Goal: Task Accomplishment & Management: Manage account settings

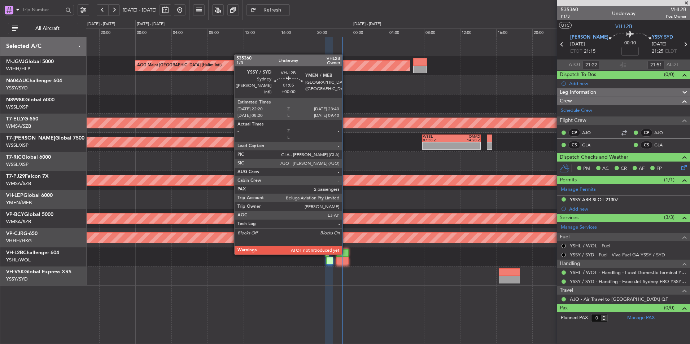
click at [345, 254] on div at bounding box center [342, 253] width 12 height 8
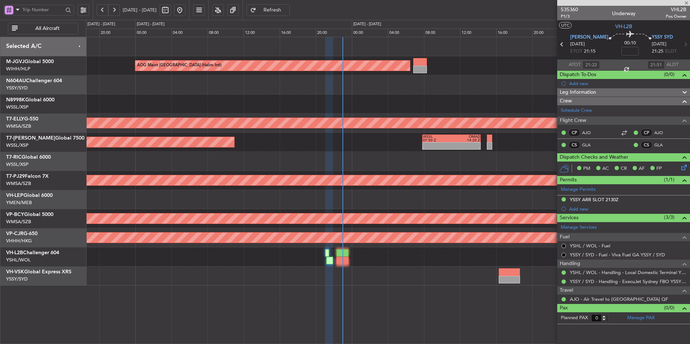
type input "2"
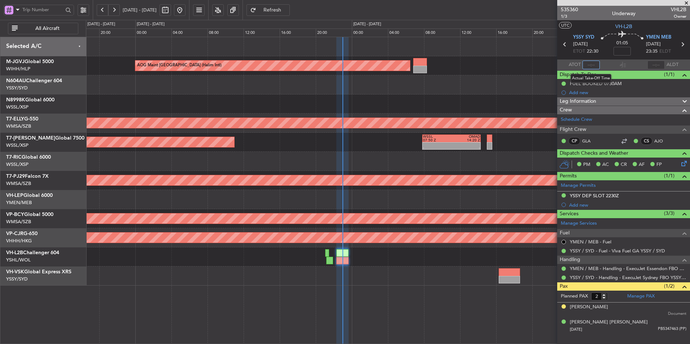
click at [593, 65] on input "text" at bounding box center [590, 65] width 17 height 9
type input "22:47"
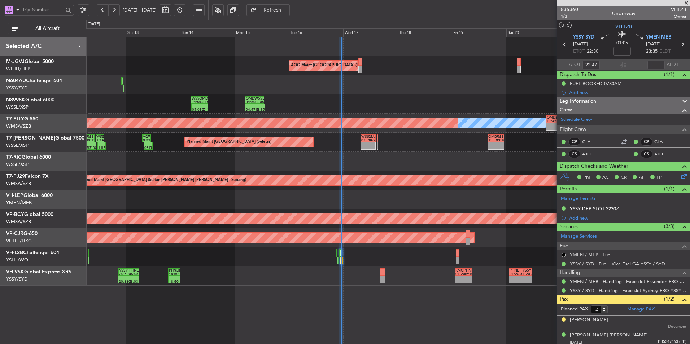
click at [346, 247] on div "Planned Maint [GEOGRAPHIC_DATA] ([GEOGRAPHIC_DATA] Intl)" at bounding box center [388, 237] width 604 height 19
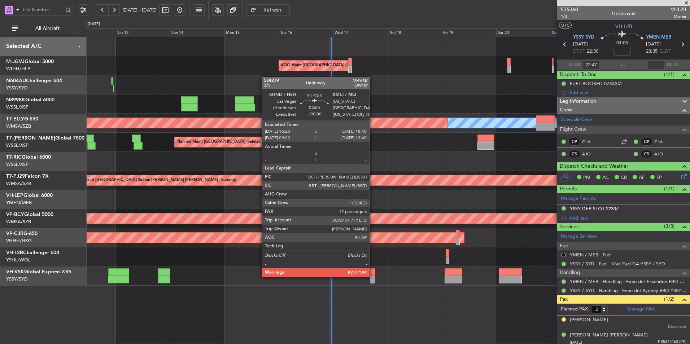
click at [372, 276] on div at bounding box center [372, 280] width 5 height 8
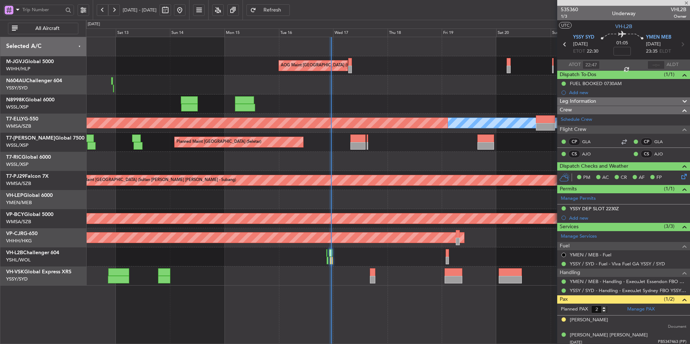
type input "12"
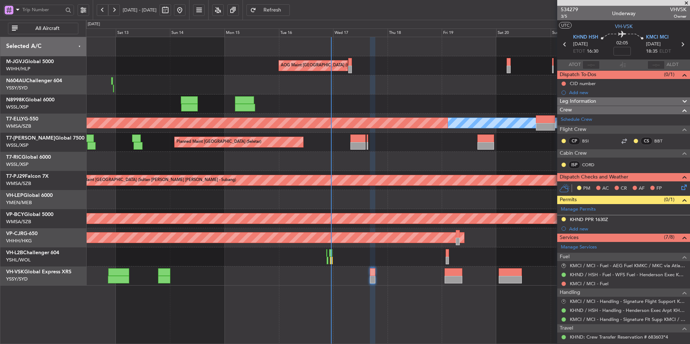
click at [562, 299] on button "R" at bounding box center [563, 301] width 4 height 4
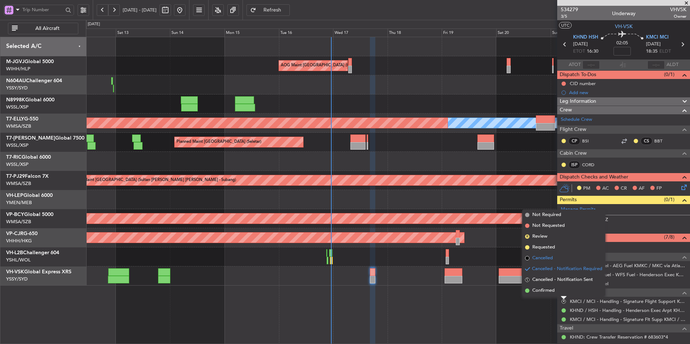
click at [541, 256] on span "Cancelled" at bounding box center [542, 258] width 21 height 7
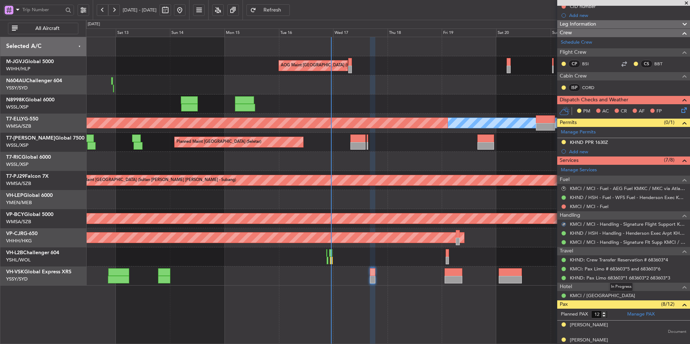
scroll to position [36, 0]
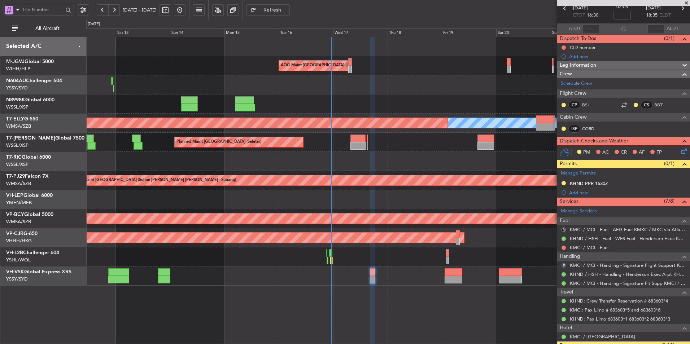
click at [562, 228] on button "R" at bounding box center [563, 230] width 4 height 4
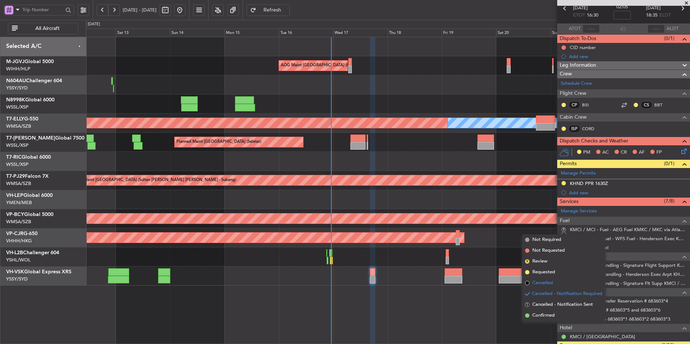
click at [542, 284] on span "Cancelled" at bounding box center [542, 283] width 21 height 7
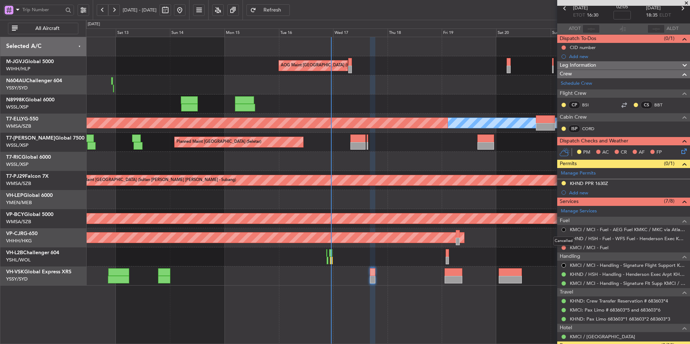
click at [562, 230] on button at bounding box center [563, 230] width 4 height 4
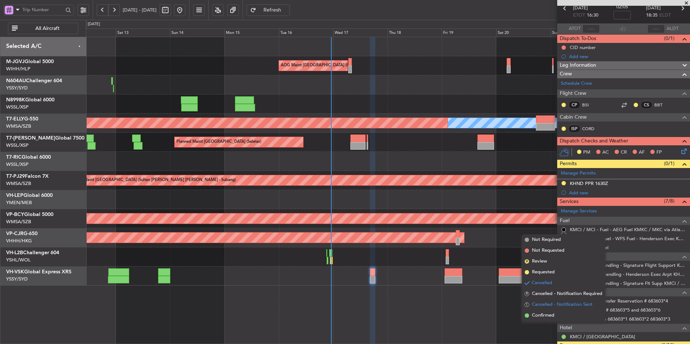
click at [553, 304] on span "Cancelled - Notification Sent" at bounding box center [562, 304] width 61 height 7
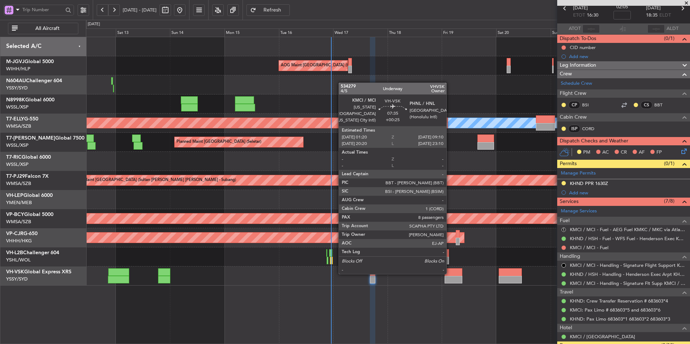
click at [449, 273] on div at bounding box center [453, 272] width 18 height 8
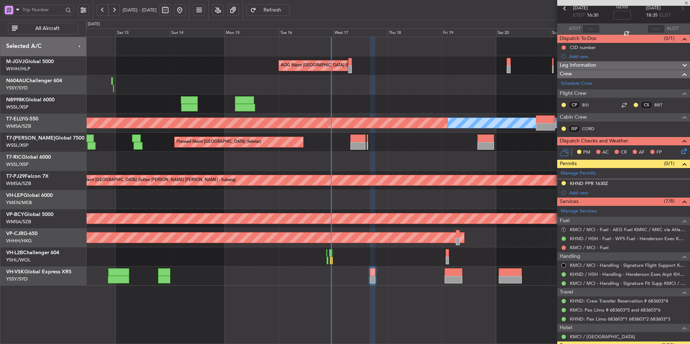
type input "+00:25"
type input "8"
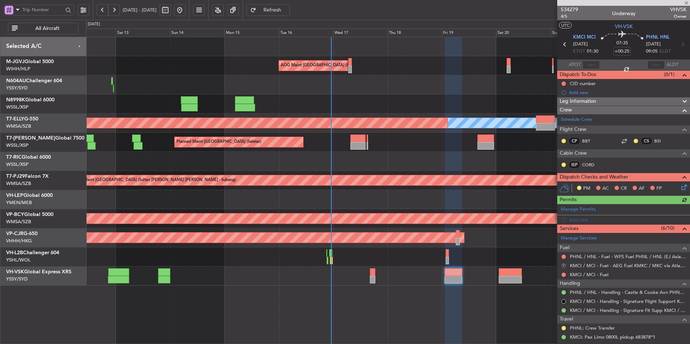
click at [564, 266] on button "R" at bounding box center [563, 266] width 4 height 4
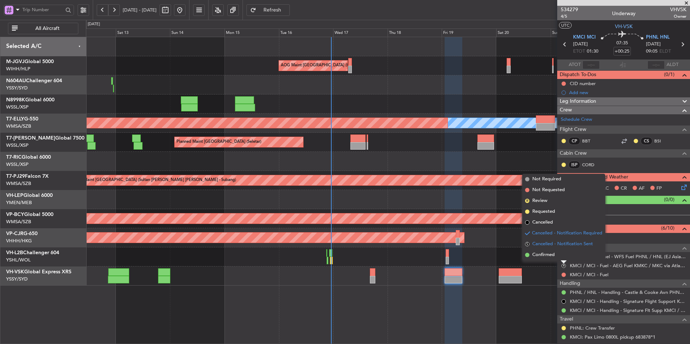
click at [558, 244] on span "Cancelled - Notification Sent" at bounding box center [562, 244] width 61 height 7
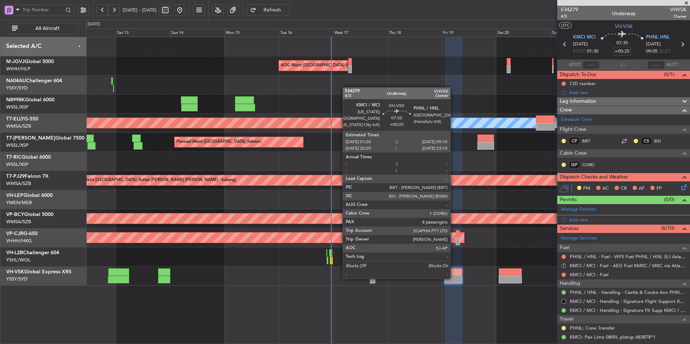
click at [451, 277] on div at bounding box center [453, 280] width 18 height 8
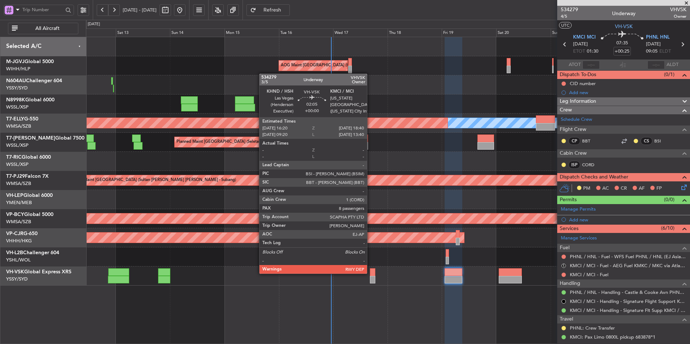
click at [370, 273] on div at bounding box center [372, 272] width 5 height 8
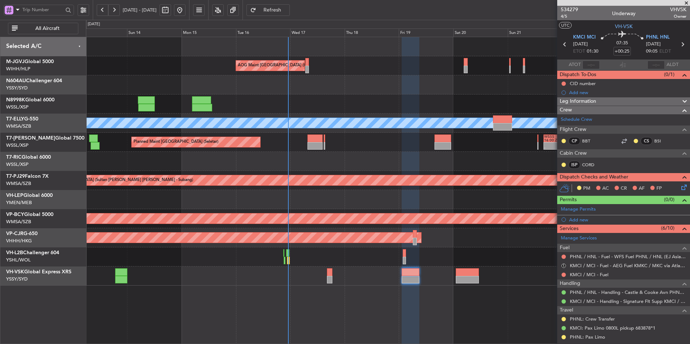
click at [422, 161] on div at bounding box center [388, 161] width 604 height 19
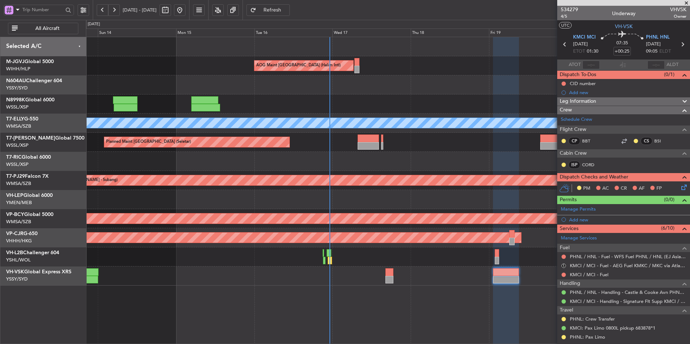
click at [344, 159] on div at bounding box center [388, 161] width 604 height 19
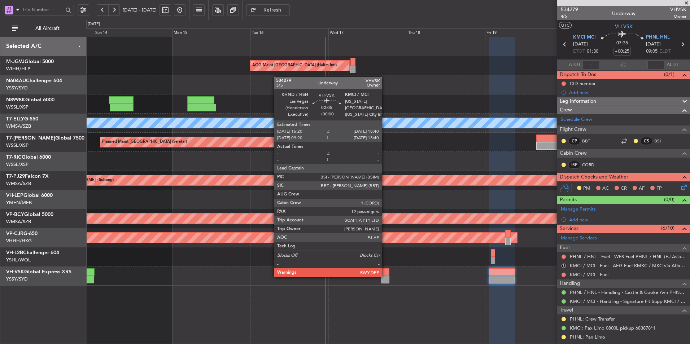
click at [385, 276] on div at bounding box center [385, 280] width 8 height 8
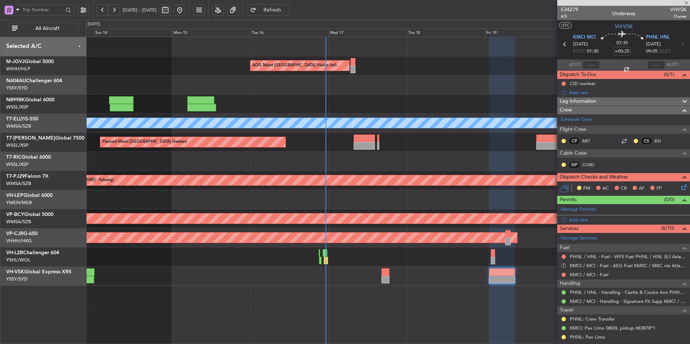
type input "12"
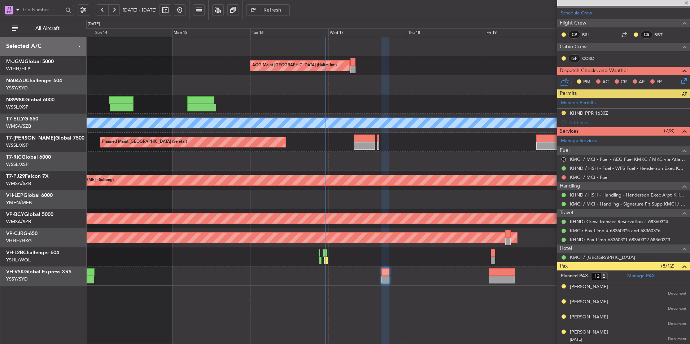
scroll to position [144, 0]
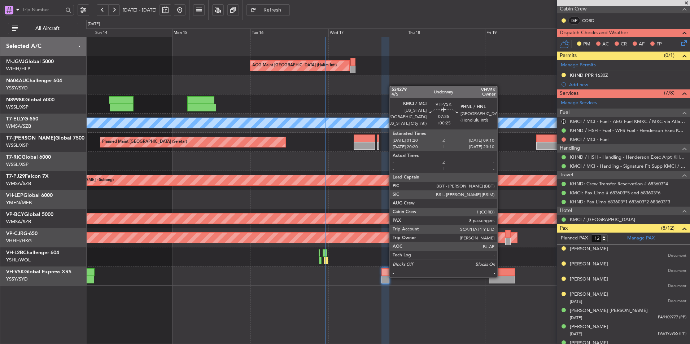
click at [500, 277] on div at bounding box center [502, 280] width 26 height 8
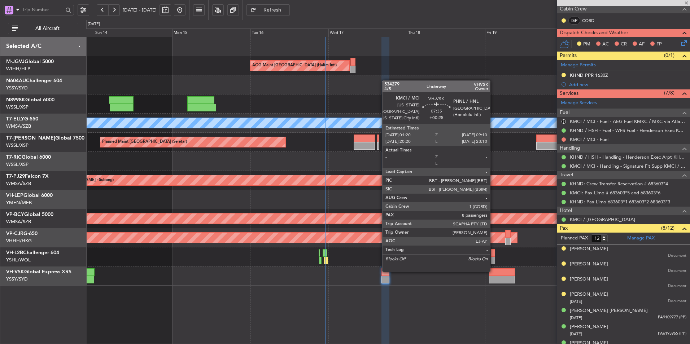
type input "+00:25"
type input "8"
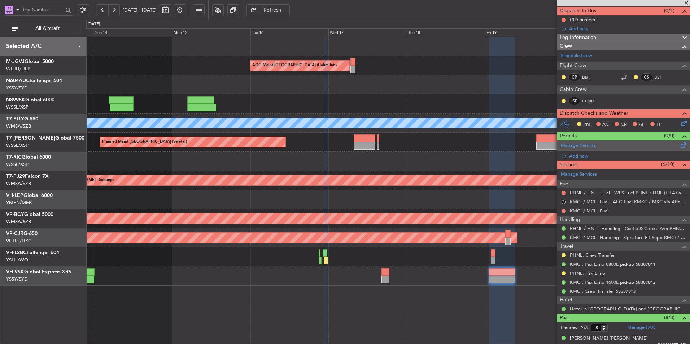
scroll to position [108, 0]
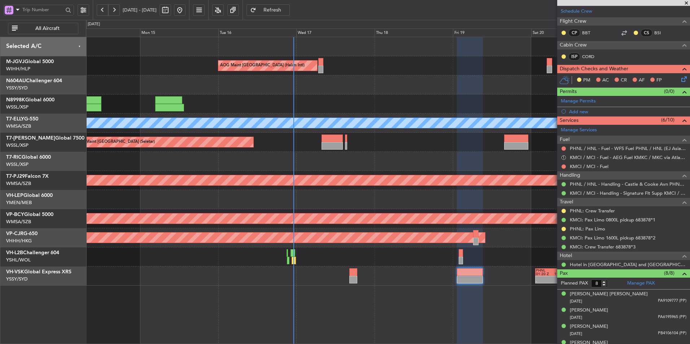
click at [418, 286] on div "AOG Maint [GEOGRAPHIC_DATA] (Halim Intl) Planned Maint [GEOGRAPHIC_DATA] ([GEOG…" at bounding box center [388, 190] width 604 height 307
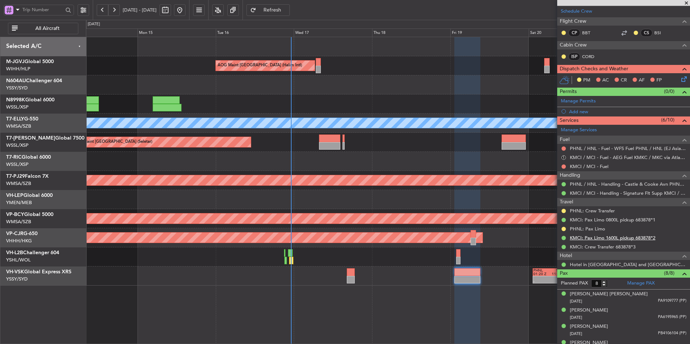
scroll to position [0, 0]
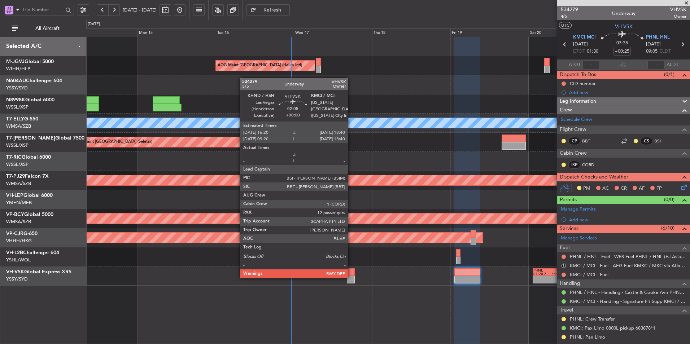
click at [351, 277] on div at bounding box center [351, 280] width 8 height 8
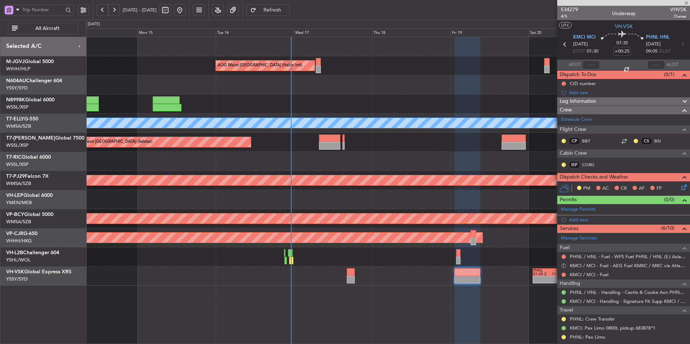
type input "12"
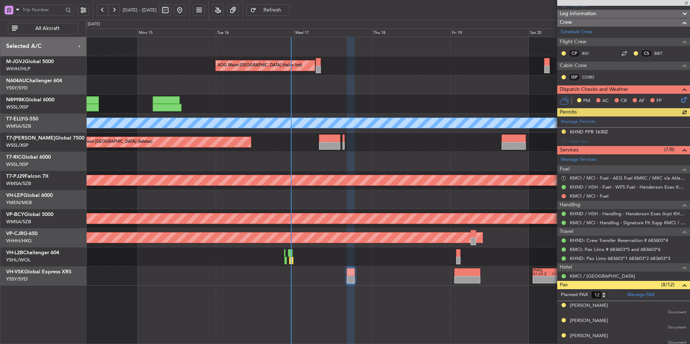
scroll to position [144, 0]
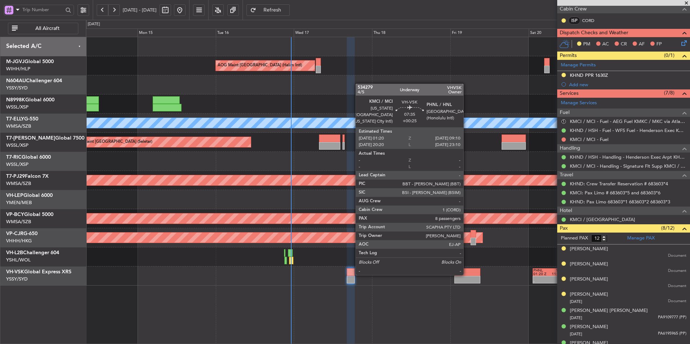
click at [466, 275] on div at bounding box center [467, 272] width 26 height 8
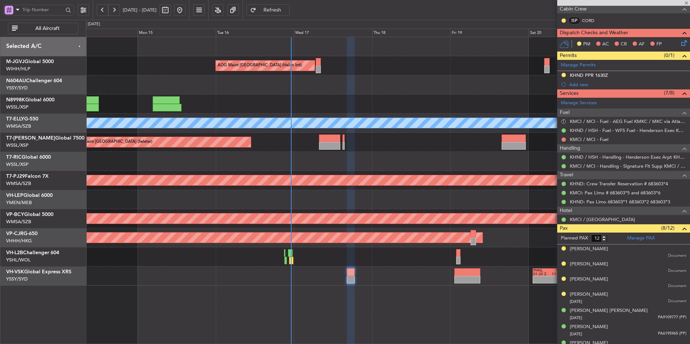
type input "+00:25"
type input "8"
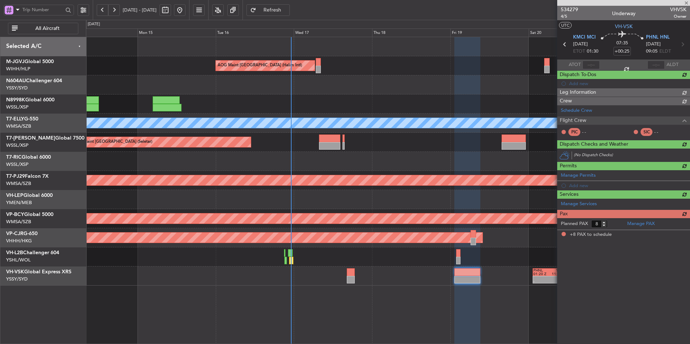
scroll to position [0, 0]
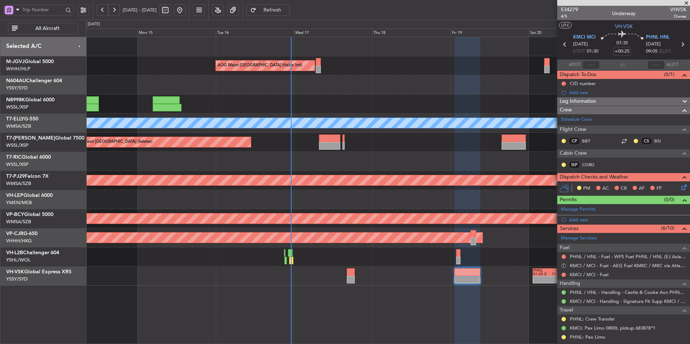
click at [293, 17] on fb-refresh-button "Refresh" at bounding box center [268, 10] width 51 height 20
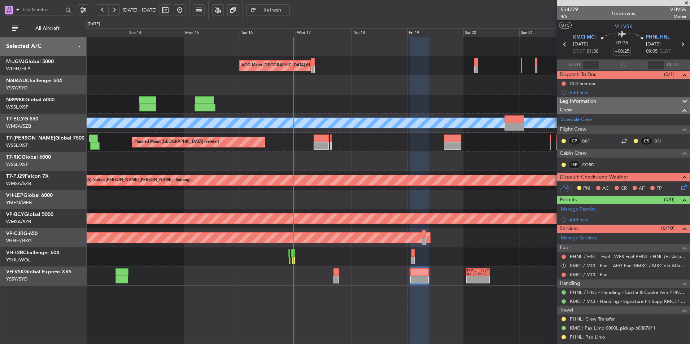
click at [410, 273] on div at bounding box center [419, 272] width 18 height 8
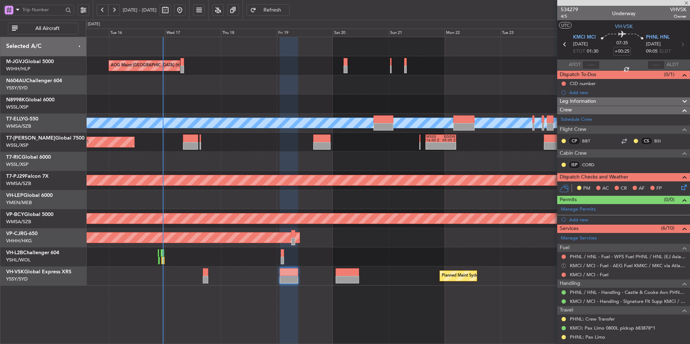
click at [565, 265] on button "S" at bounding box center [563, 266] width 4 height 4
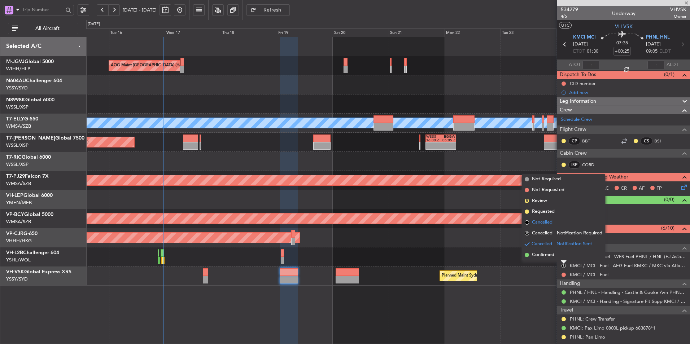
click at [548, 224] on span "Cancelled" at bounding box center [542, 222] width 21 height 7
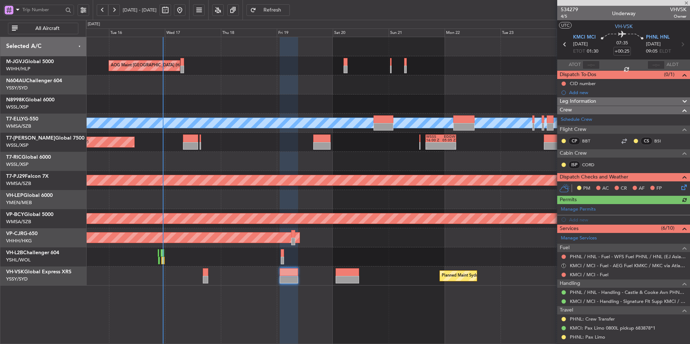
click at [336, 67] on div "AOG Maint [GEOGRAPHIC_DATA] (Halim Intl) Planned Maint [GEOGRAPHIC_DATA] ([GEOG…" at bounding box center [388, 161] width 604 height 249
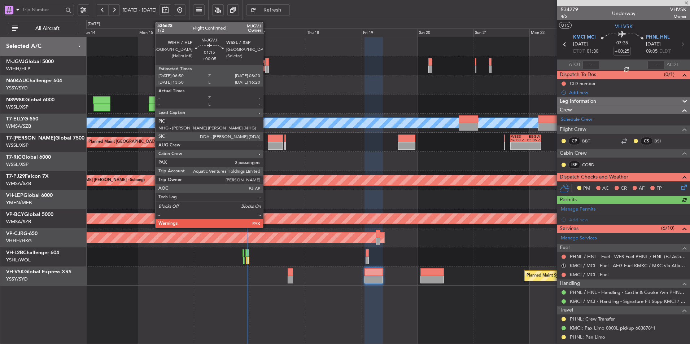
click at [266, 65] on div at bounding box center [267, 62] width 4 height 8
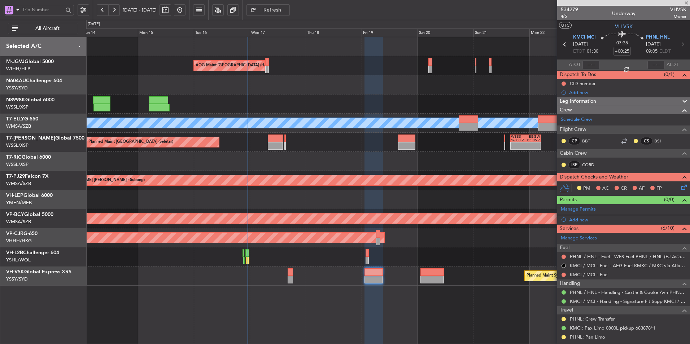
type input "+00:05"
type input "3"
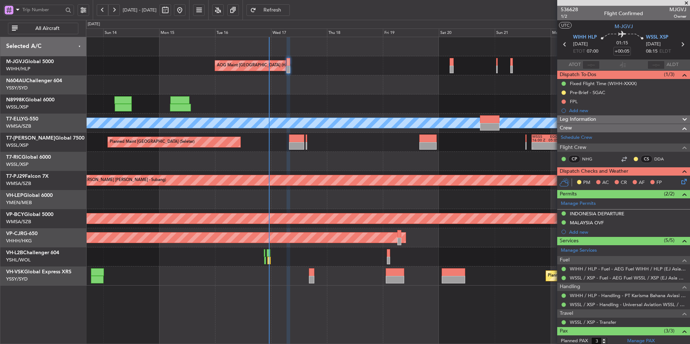
click at [315, 84] on div at bounding box center [388, 84] width 604 height 19
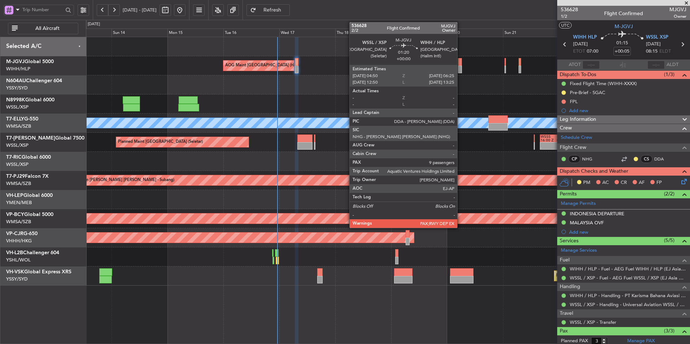
click at [460, 61] on div at bounding box center [460, 62] width 4 height 8
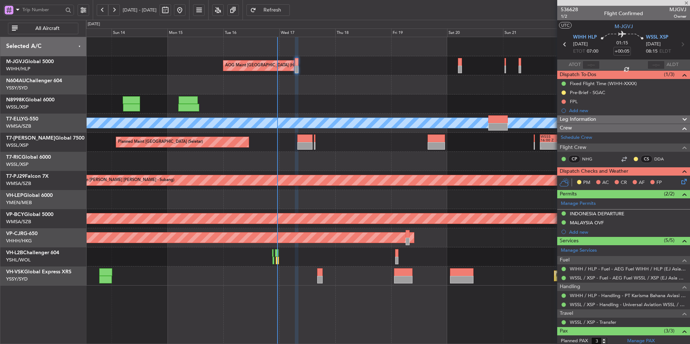
click at [384, 85] on div at bounding box center [388, 84] width 604 height 19
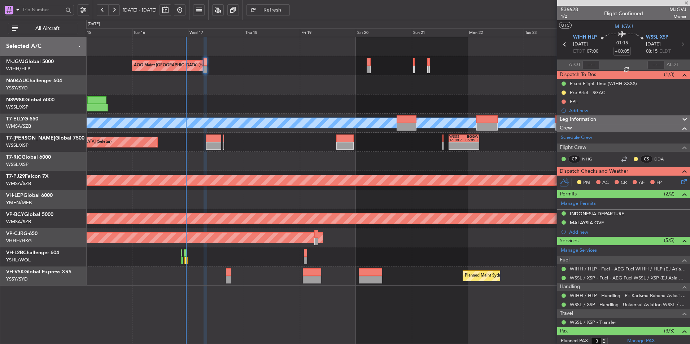
type input "9"
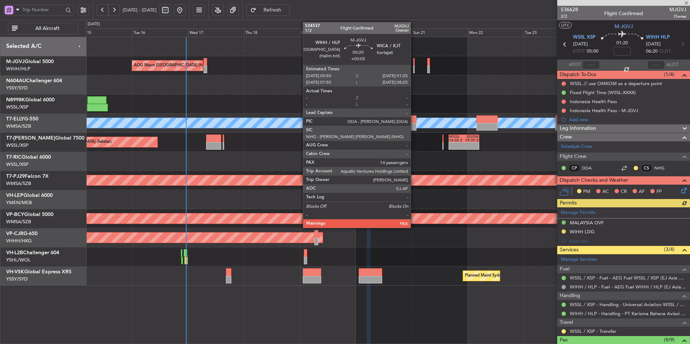
click at [414, 62] on div at bounding box center [413, 62] width 1 height 8
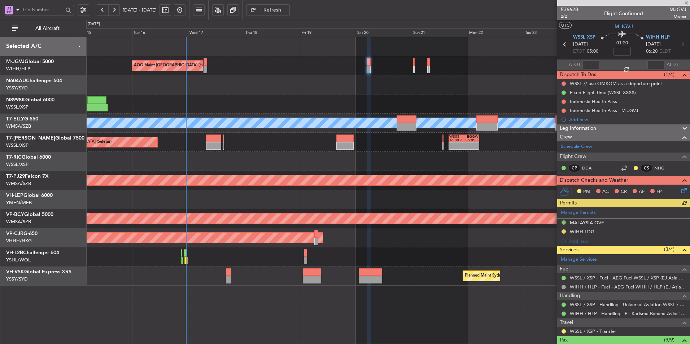
type input "+00:05"
type input "14"
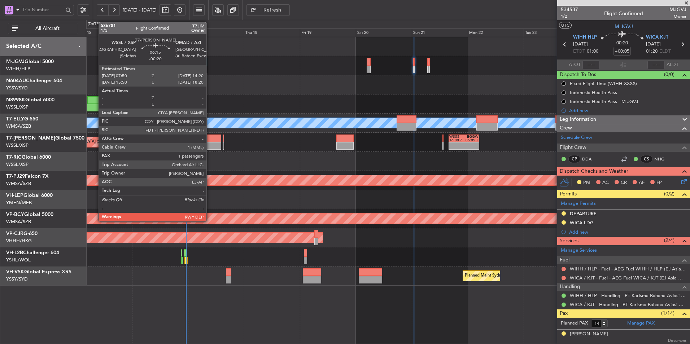
click at [210, 147] on div at bounding box center [213, 146] width 15 height 8
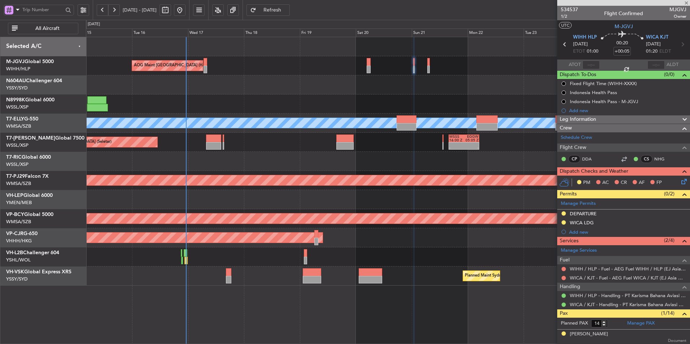
click at [267, 165] on div at bounding box center [388, 161] width 604 height 19
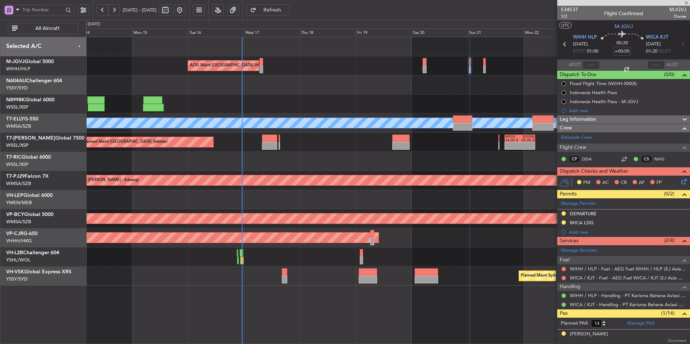
type input "-00:20"
type input "1"
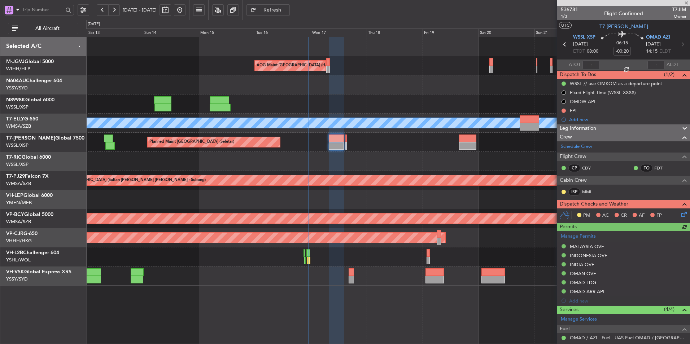
click at [364, 173] on div "AOG Maint [GEOGRAPHIC_DATA] (Halim Intl) Planned Maint [GEOGRAPHIC_DATA] (Selet…" at bounding box center [388, 161] width 604 height 249
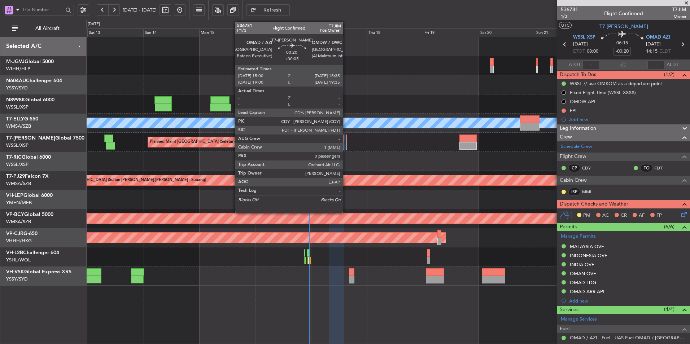
click at [346, 141] on div at bounding box center [346, 139] width 1 height 8
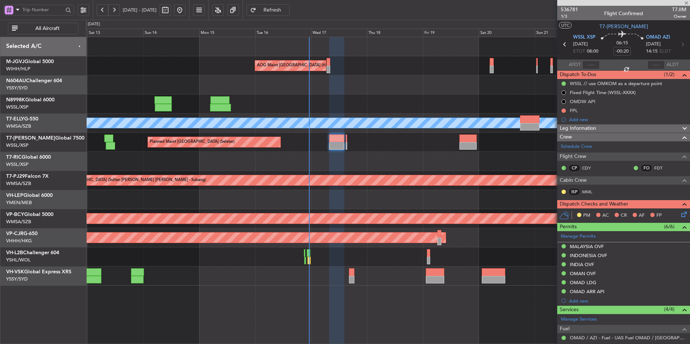
type input "+00:05"
type input "0"
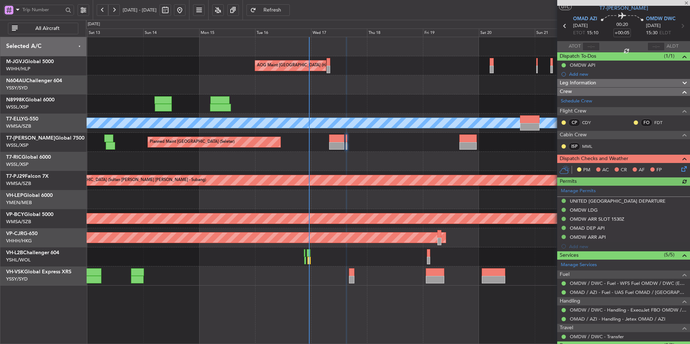
scroll to position [36, 0]
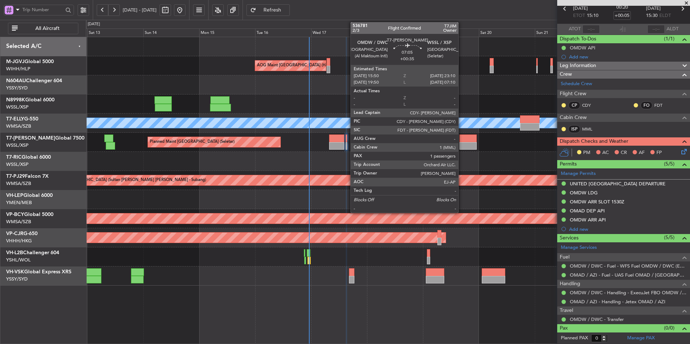
click at [461, 143] on div at bounding box center [467, 146] width 17 height 8
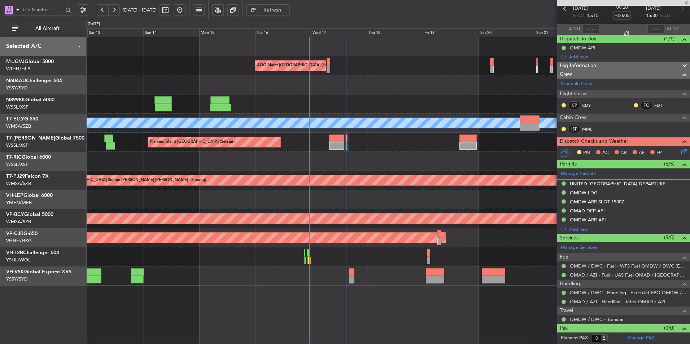
type input "+00:35"
type input "1"
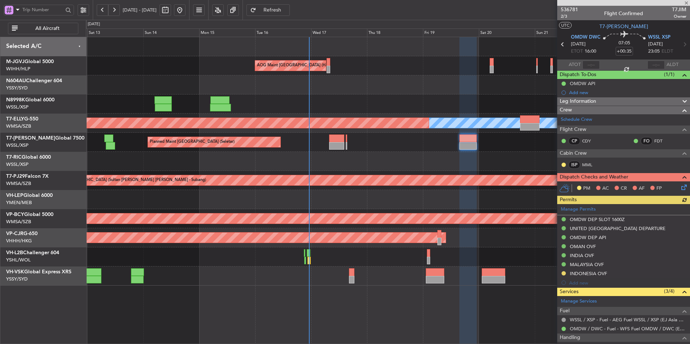
scroll to position [70, 0]
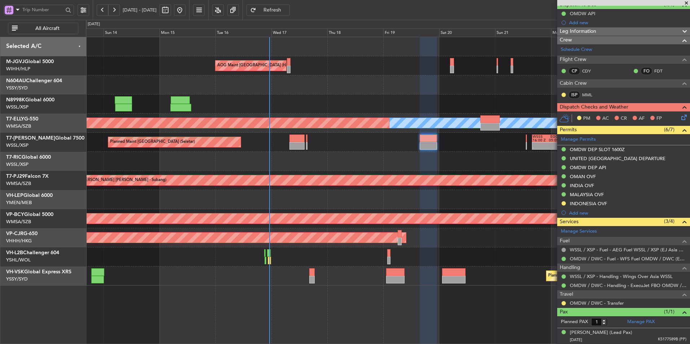
click at [391, 157] on div at bounding box center [388, 161] width 604 height 19
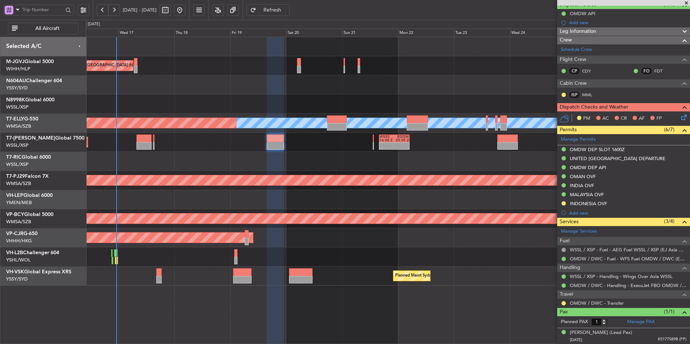
click at [258, 145] on div "Planned Maint [GEOGRAPHIC_DATA] (Seletar) - - WSSS 16:00 Z EGGW 05:05 Z Planned…" at bounding box center [388, 142] width 604 height 19
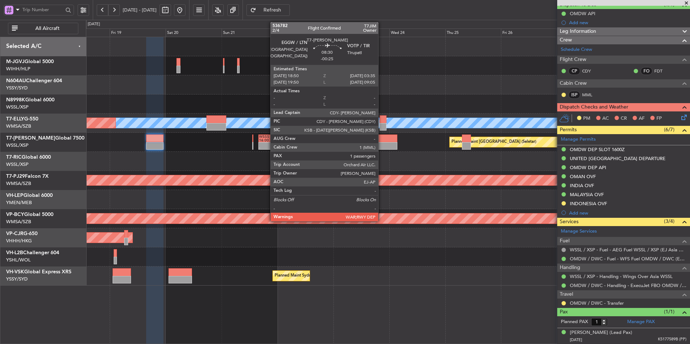
click at [381, 143] on div at bounding box center [387, 146] width 21 height 8
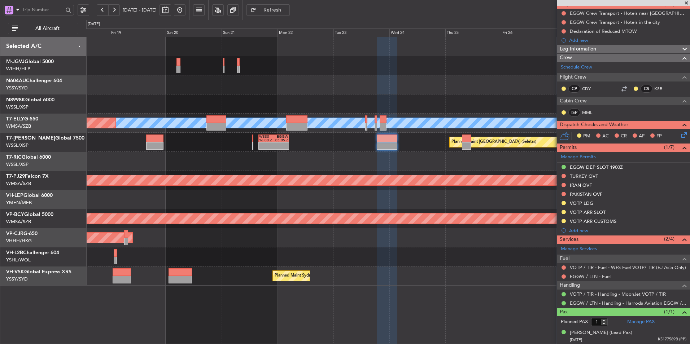
scroll to position [0, 0]
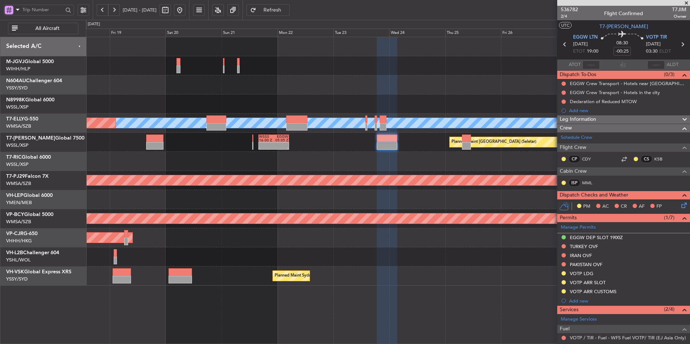
click at [348, 153] on div at bounding box center [388, 161] width 604 height 19
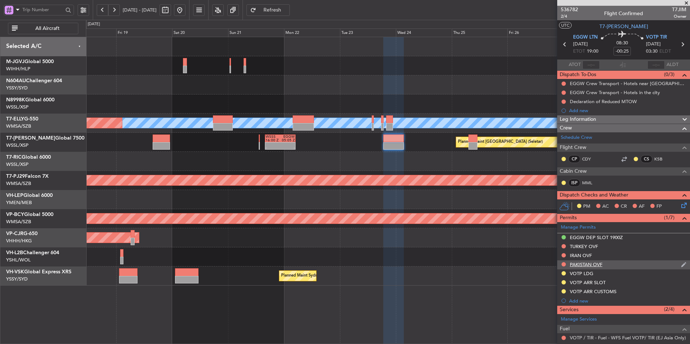
scroll to position [70, 0]
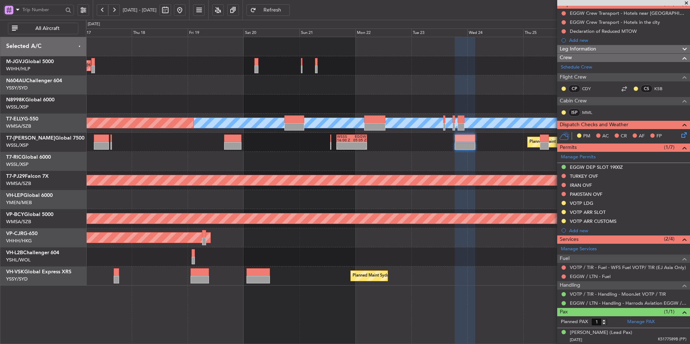
click at [319, 185] on div "Planned Maint [GEOGRAPHIC_DATA] (Sultan [PERSON_NAME] [PERSON_NAME] - Subang)" at bounding box center [538, 181] width 1474 height 12
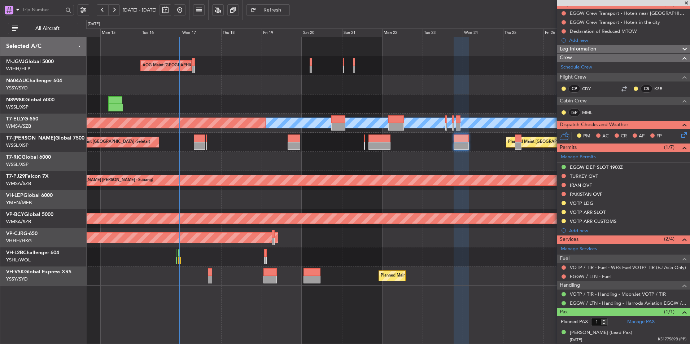
click at [356, 170] on div at bounding box center [388, 161] width 604 height 19
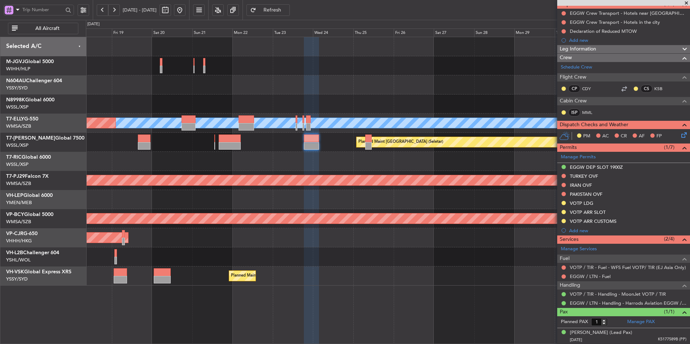
click at [282, 152] on div at bounding box center [388, 161] width 604 height 19
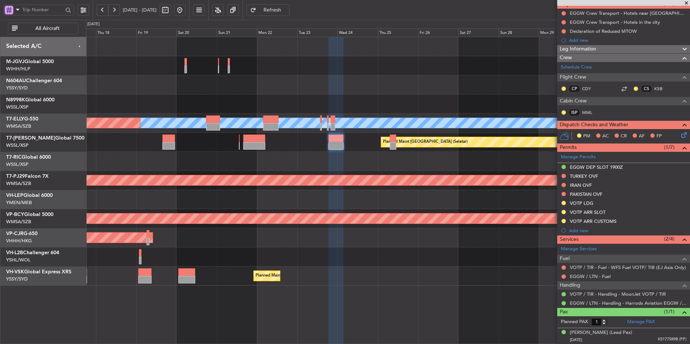
click at [369, 164] on div at bounding box center [388, 161] width 604 height 19
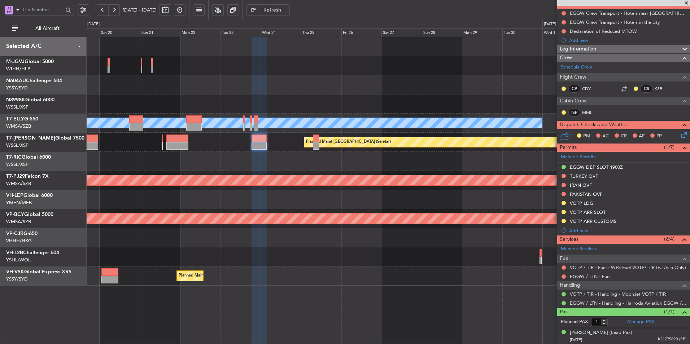
click at [416, 173] on div "AOG Maint [GEOGRAPHIC_DATA] (Halim Intl) [PERSON_NAME] Planned Maint [GEOGRAPHI…" at bounding box center [388, 161] width 604 height 249
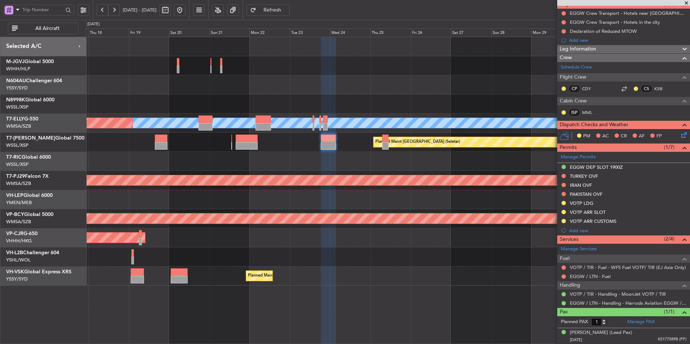
click at [346, 167] on div at bounding box center [388, 161] width 604 height 19
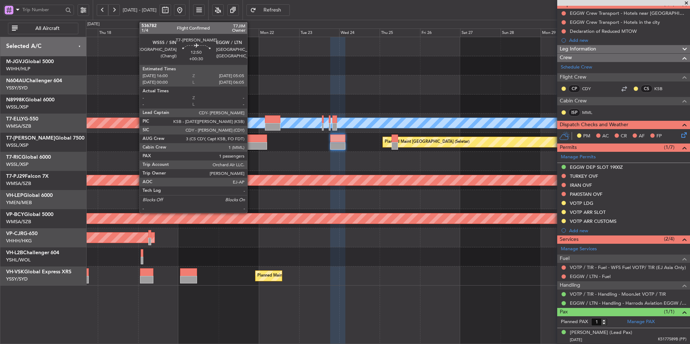
click at [251, 145] on div at bounding box center [256, 146] width 22 height 8
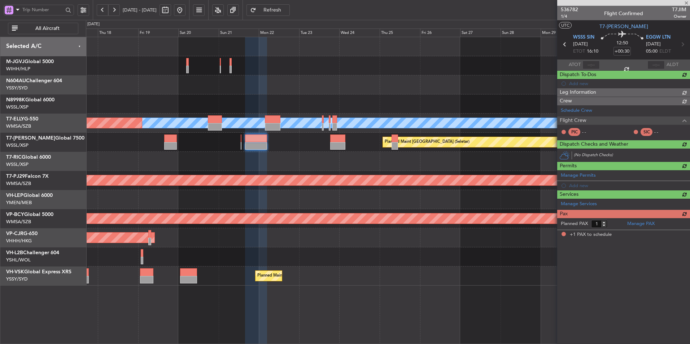
scroll to position [0, 0]
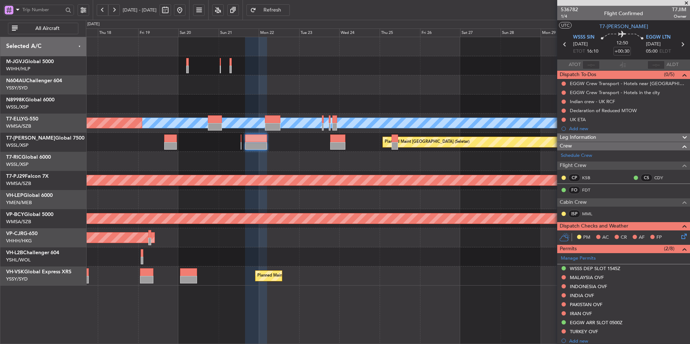
click at [368, 166] on div at bounding box center [388, 161] width 604 height 19
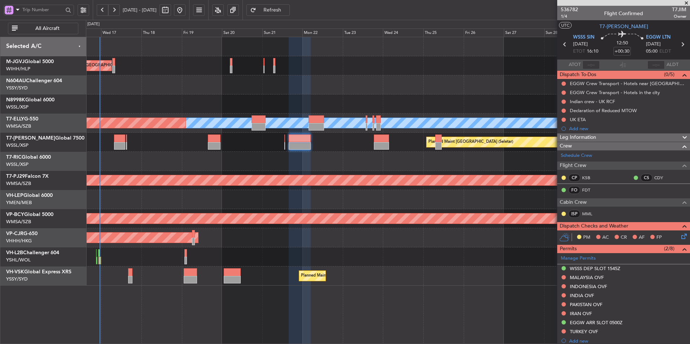
click at [424, 241] on div "Planned Maint [GEOGRAPHIC_DATA] ([GEOGRAPHIC_DATA] Intl)" at bounding box center [388, 237] width 604 height 19
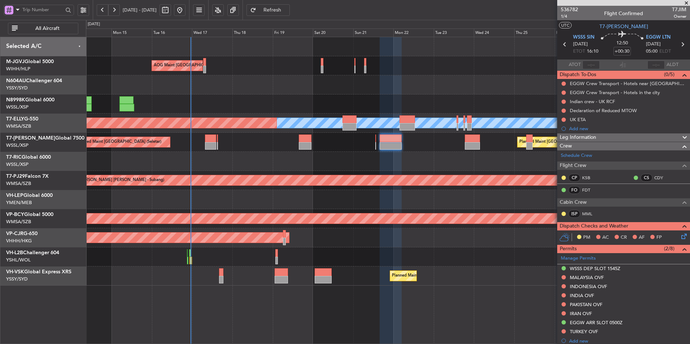
click at [323, 204] on div at bounding box center [388, 199] width 604 height 19
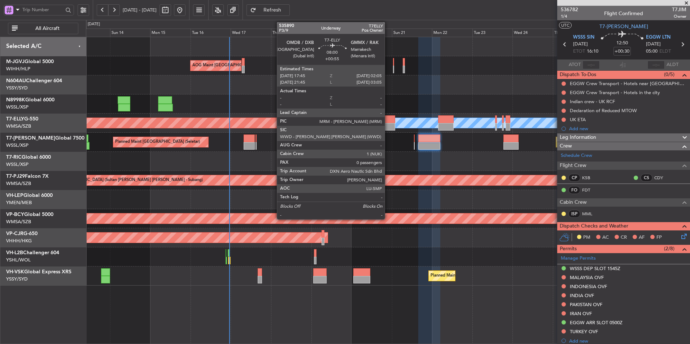
click at [388, 122] on div at bounding box center [388, 119] width 14 height 8
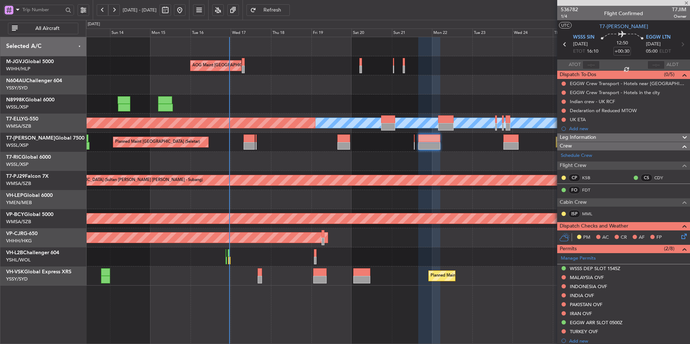
type input "+00:55"
type input "0"
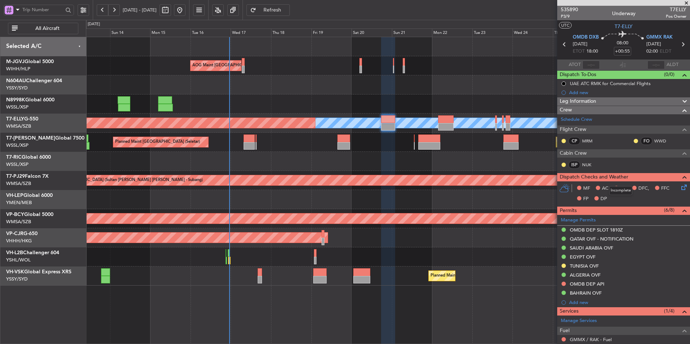
scroll to position [56, 0]
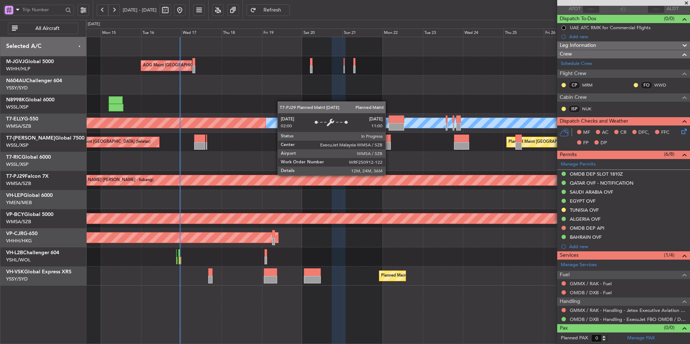
click at [339, 179] on div "Planned Maint [GEOGRAPHIC_DATA] (Sultan [PERSON_NAME] [PERSON_NAME] - Subang)" at bounding box center [514, 180] width 1062 height 11
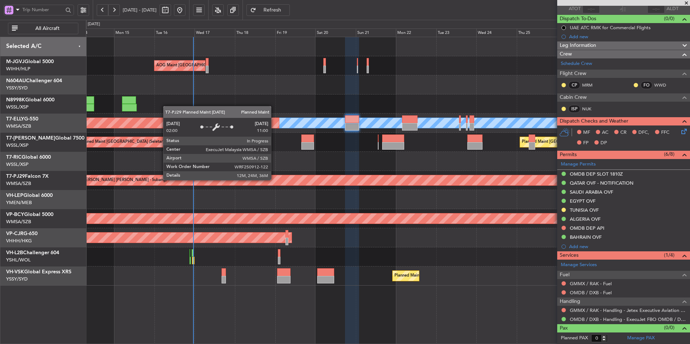
click at [297, 182] on div "Planned Maint [GEOGRAPHIC_DATA] (Sultan [PERSON_NAME] [PERSON_NAME] - Subang)" at bounding box center [527, 180] width 1061 height 10
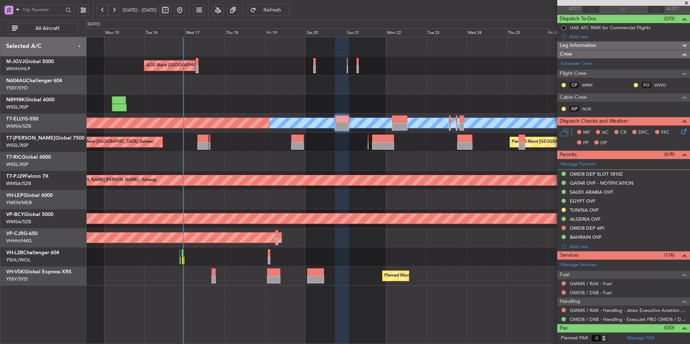
click at [368, 162] on div at bounding box center [388, 161] width 604 height 19
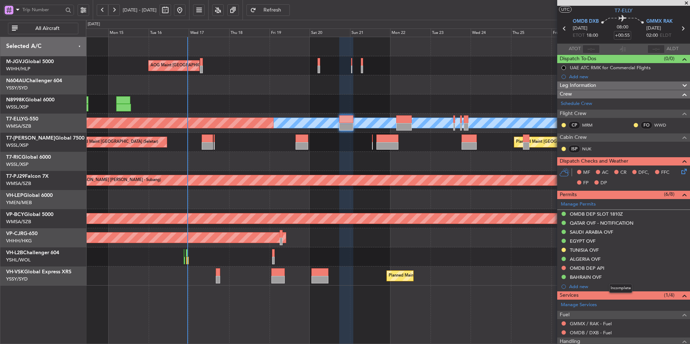
scroll to position [0, 0]
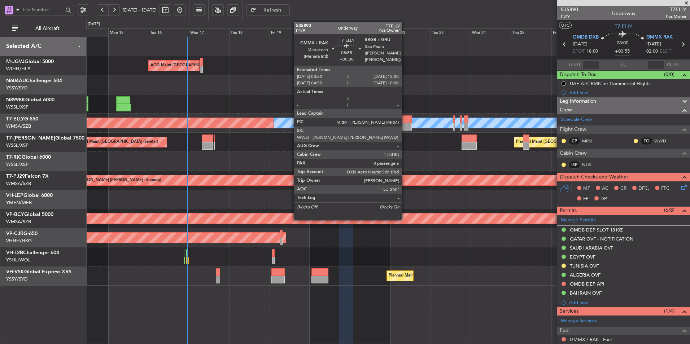
click at [405, 120] on div at bounding box center [404, 119] width 16 height 8
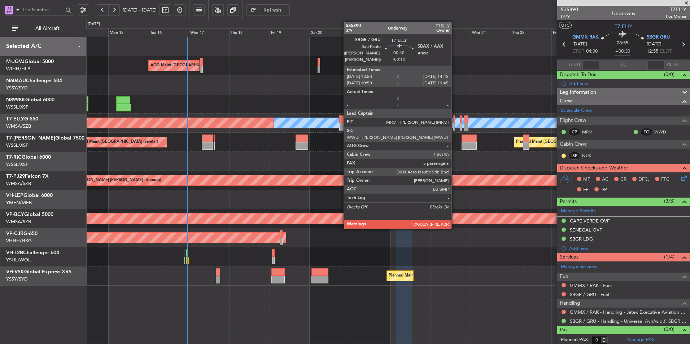
click at [455, 122] on div at bounding box center [454, 119] width 2 height 8
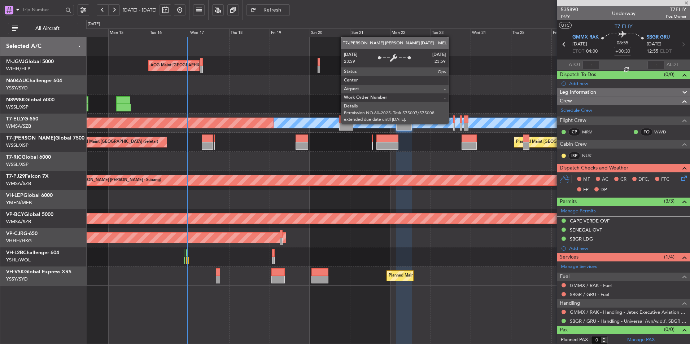
type input "-00:10"
type input "5"
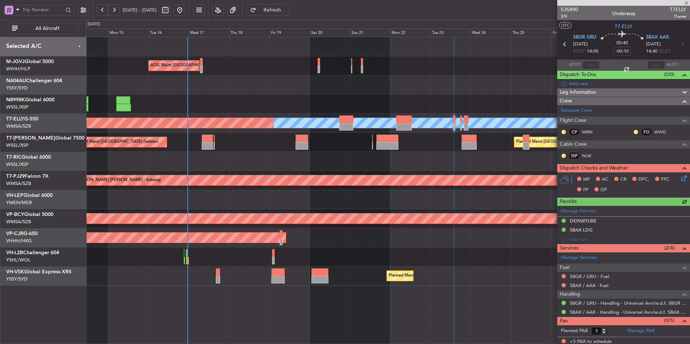
scroll to position [2, 0]
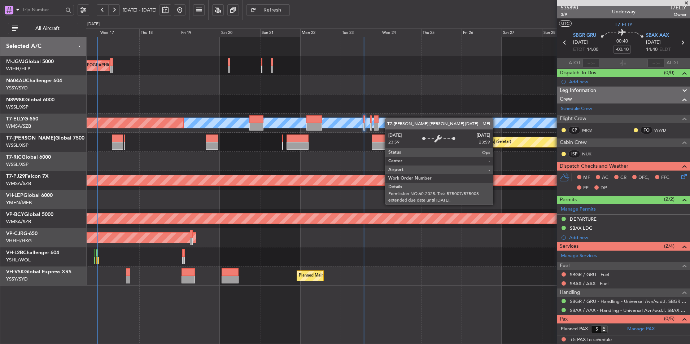
click at [403, 119] on div "[PERSON_NAME] Planned Maint [GEOGRAPHIC_DATA] ([GEOGRAPHIC_DATA])" at bounding box center [388, 123] width 604 height 19
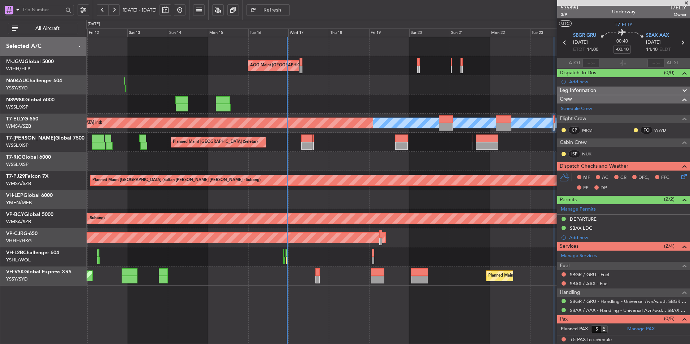
click at [338, 267] on div "AOG Maint [GEOGRAPHIC_DATA] (Halim Intl) Planned Maint [GEOGRAPHIC_DATA] (Selet…" at bounding box center [388, 161] width 604 height 249
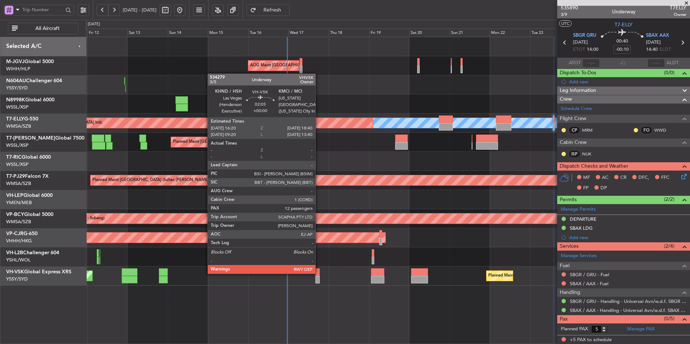
click at [319, 273] on div at bounding box center [317, 272] width 4 height 8
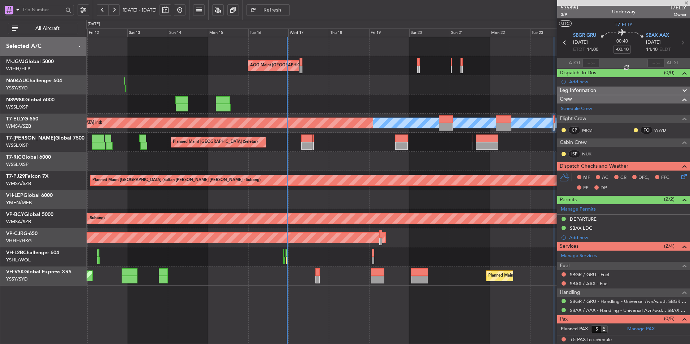
type input "12"
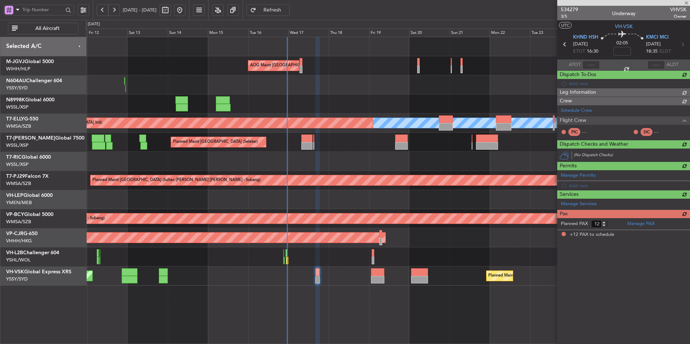
scroll to position [0, 0]
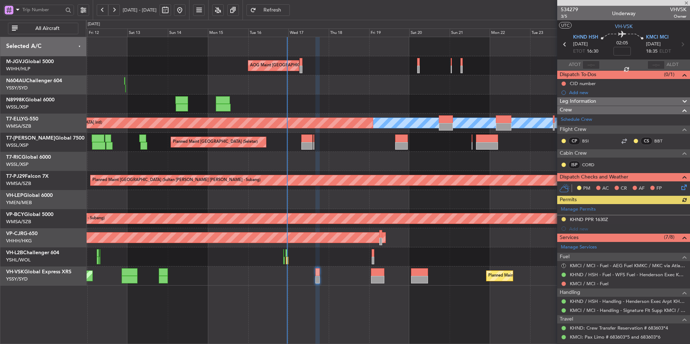
click at [347, 298] on div "AOG Maint [GEOGRAPHIC_DATA] (Halim Intl) Planned Maint [GEOGRAPHIC_DATA] (Selet…" at bounding box center [388, 190] width 604 height 307
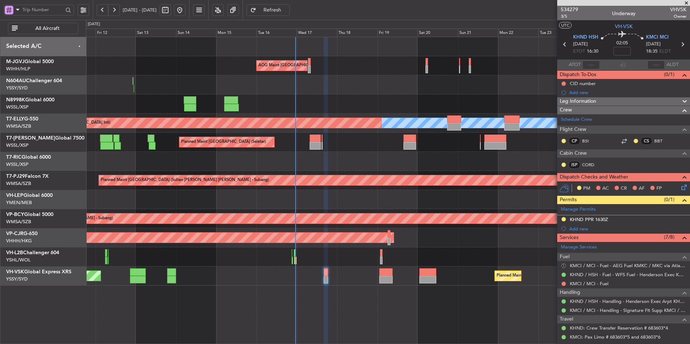
click at [564, 264] on button "S" at bounding box center [563, 266] width 4 height 4
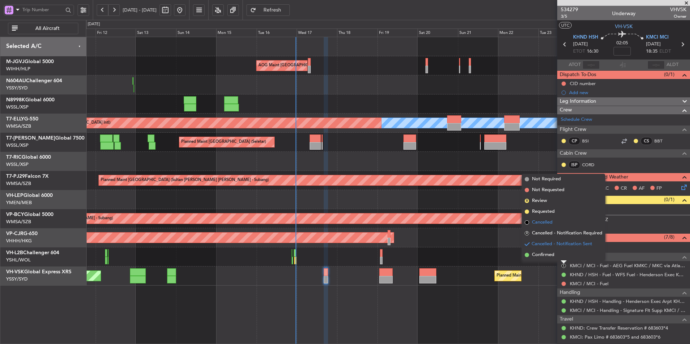
click at [541, 223] on span "Cancelled" at bounding box center [542, 222] width 21 height 7
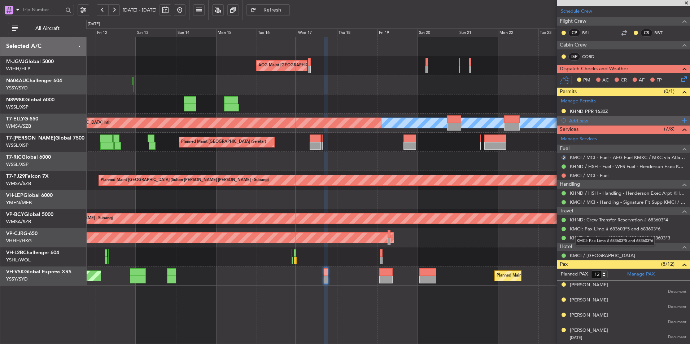
scroll to position [72, 0]
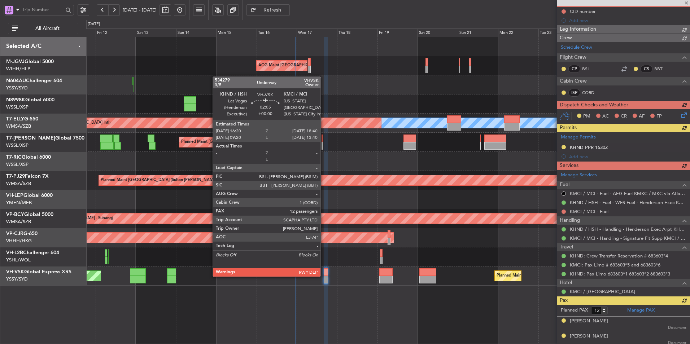
click at [324, 276] on div at bounding box center [326, 280] width 4 height 8
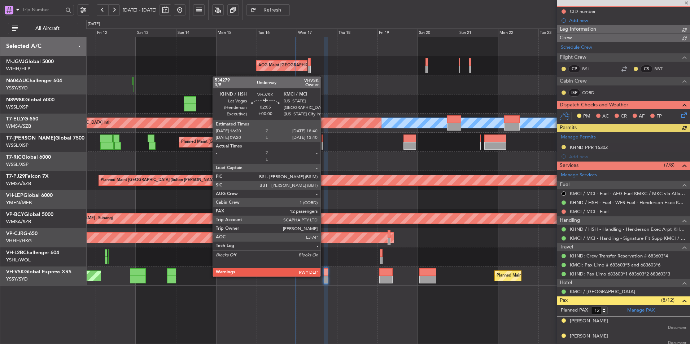
click at [324, 276] on div at bounding box center [326, 280] width 4 height 8
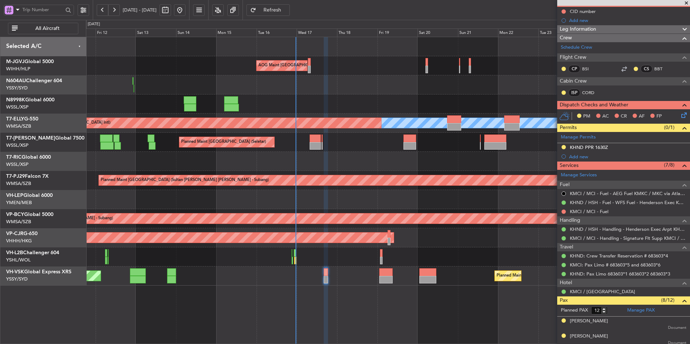
click at [293, 17] on fb-refresh-button "Refresh" at bounding box center [268, 10] width 51 height 20
click at [287, 11] on span "Refresh" at bounding box center [273, 10] width 30 height 5
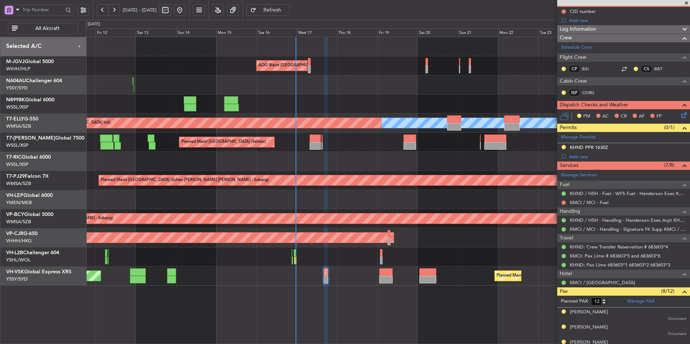
scroll to position [0, 0]
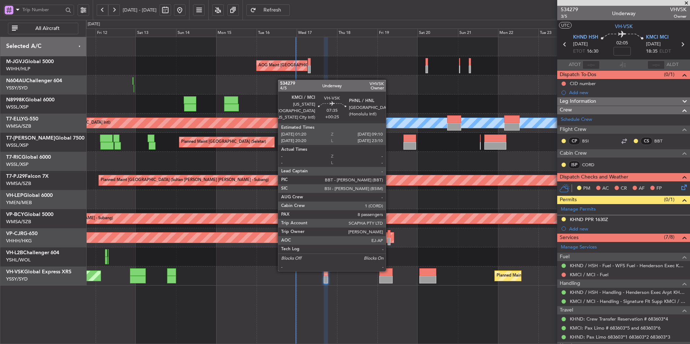
click at [389, 271] on div at bounding box center [385, 272] width 13 height 8
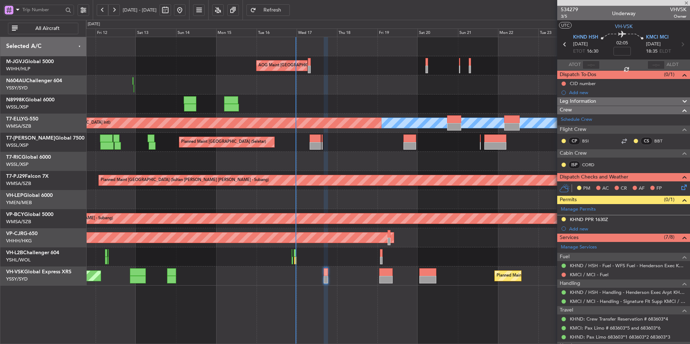
type input "+00:25"
type input "8"
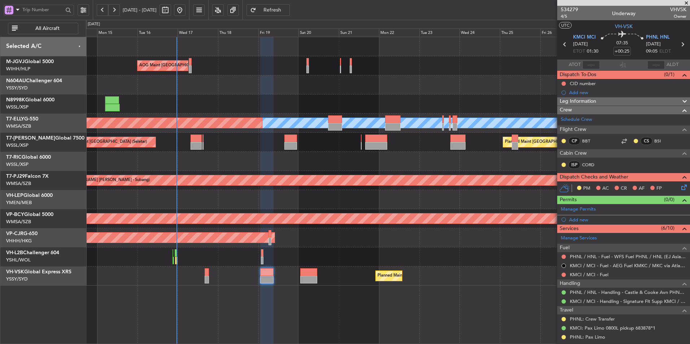
click at [325, 200] on div at bounding box center [388, 199] width 604 height 19
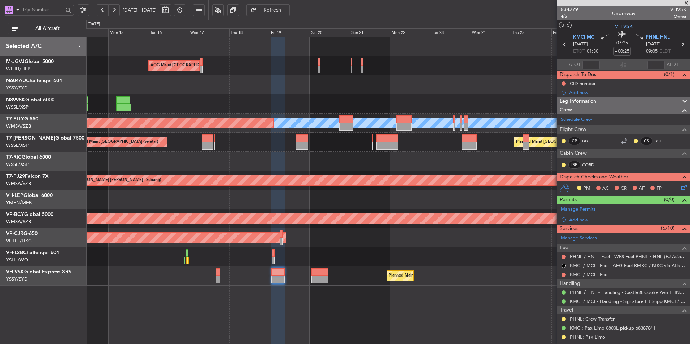
click at [253, 294] on div "AOG Maint [GEOGRAPHIC_DATA] (Halim Intl) Planned Maint [GEOGRAPHIC_DATA] (Selet…" at bounding box center [388, 190] width 604 height 307
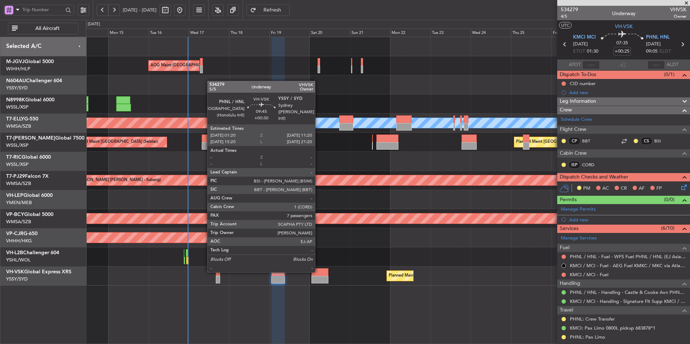
click at [318, 272] on div at bounding box center [319, 272] width 17 height 8
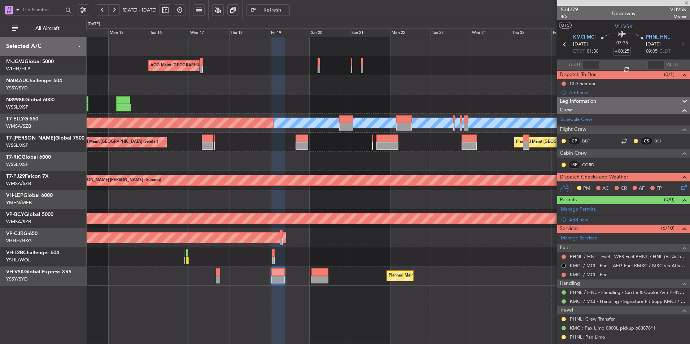
type input "+00:30"
type input "7"
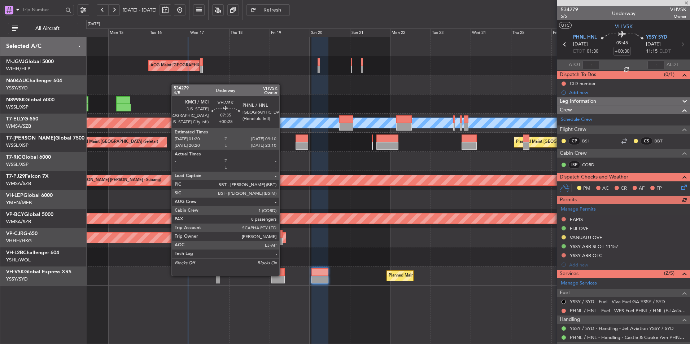
click at [282, 275] on div at bounding box center [277, 272] width 13 height 8
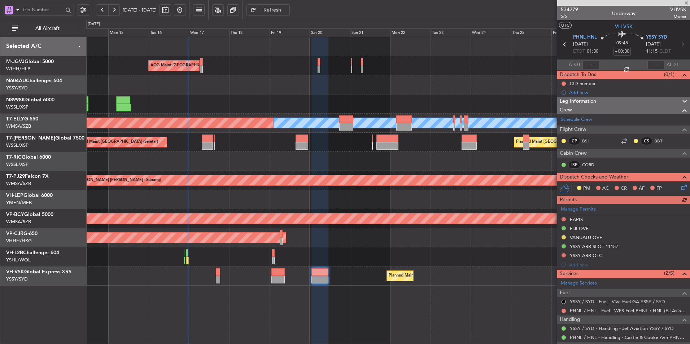
type input "+00:25"
type input "8"
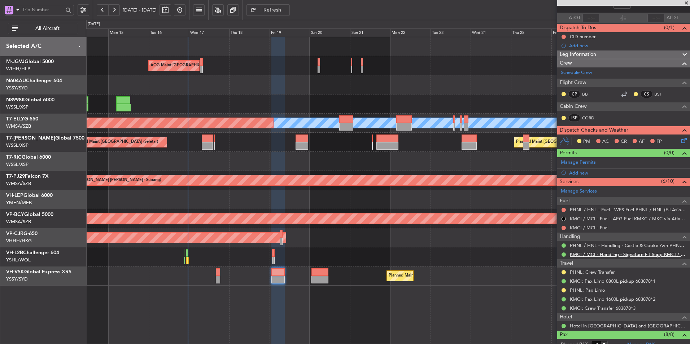
scroll to position [36, 0]
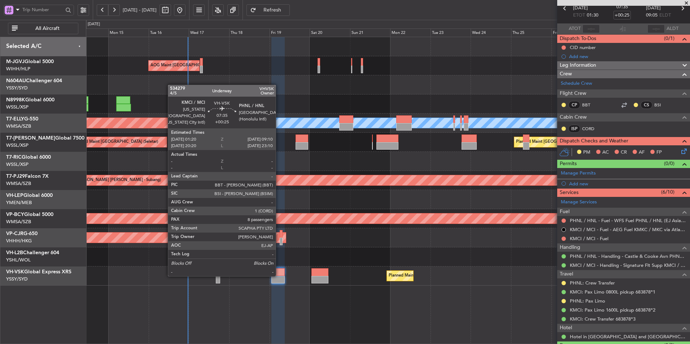
click at [279, 276] on div at bounding box center [277, 272] width 13 height 8
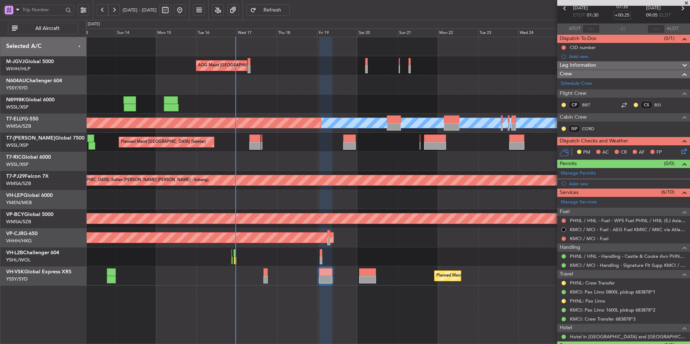
click at [273, 286] on div "AOG Maint [GEOGRAPHIC_DATA] (Halim Intl) Planned Maint [GEOGRAPHIC_DATA] (Selet…" at bounding box center [388, 190] width 604 height 307
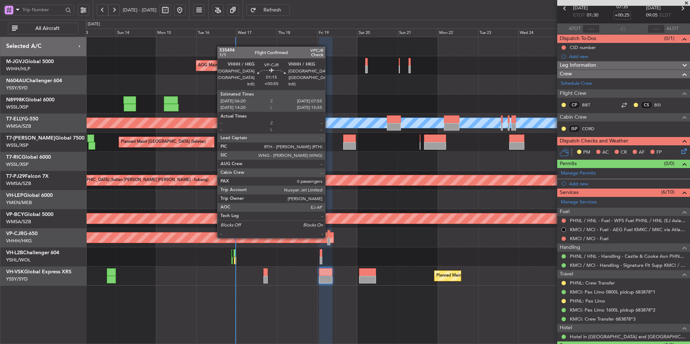
click at [328, 237] on div at bounding box center [328, 234] width 3 height 8
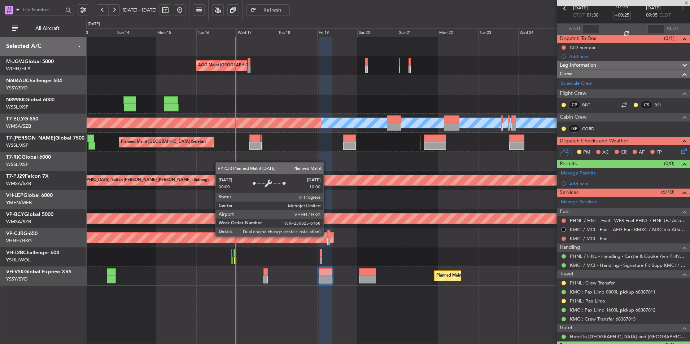
type input "+00:55"
type input "0"
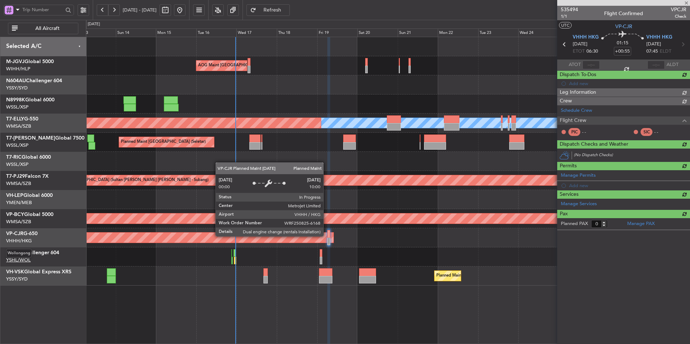
scroll to position [0, 0]
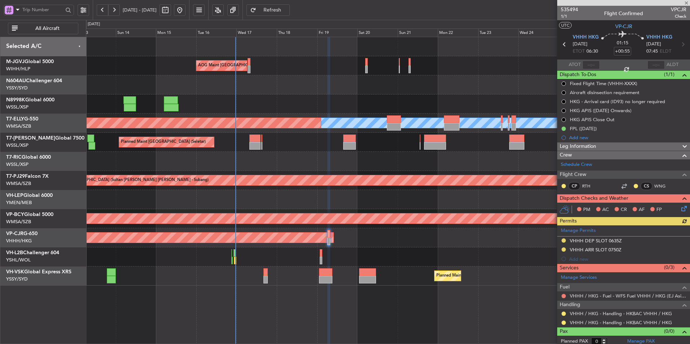
type input "[PERSON_NAME] (KYA)"
click at [307, 268] on div "AOG Maint [GEOGRAPHIC_DATA] (Halim Intl) Planned Maint [GEOGRAPHIC_DATA] (Selet…" at bounding box center [388, 161] width 604 height 249
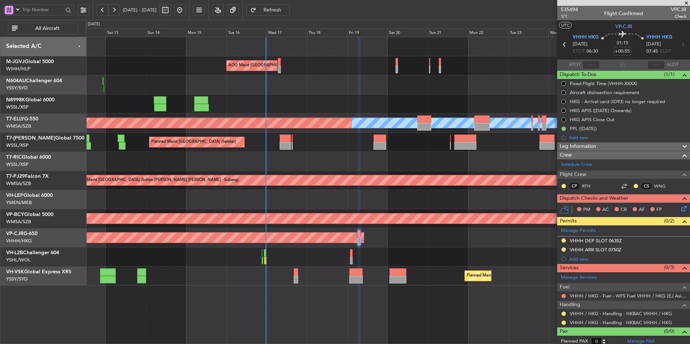
click at [352, 263] on div at bounding box center [388, 256] width 604 height 19
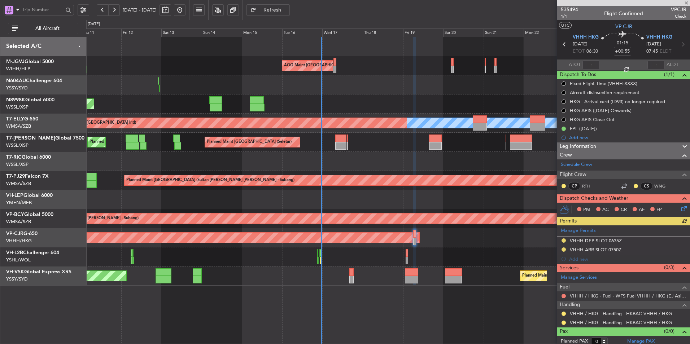
type input "[PERSON_NAME] (KYA)"
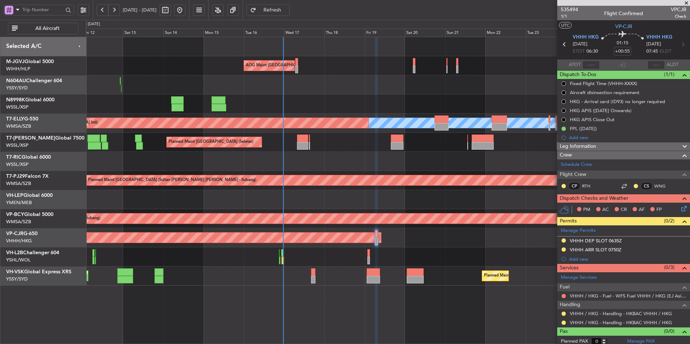
click at [355, 170] on div "AOG Maint [GEOGRAPHIC_DATA] (Halim Intl) Planned Maint [GEOGRAPHIC_DATA] (Selet…" at bounding box center [388, 161] width 604 height 249
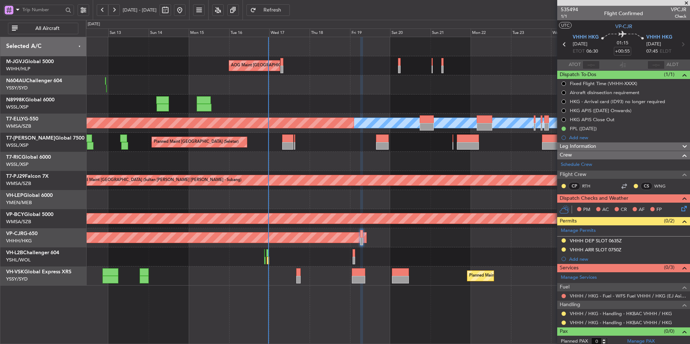
click at [366, 171] on div at bounding box center [388, 161] width 604 height 19
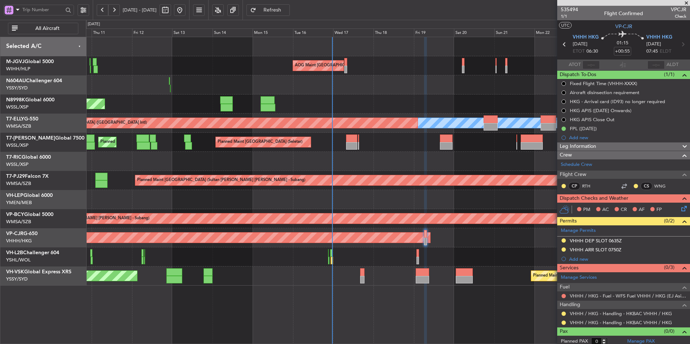
click at [360, 277] on div "Planned Maint Sydney ([PERSON_NAME] Intl) Unplanned Maint Sydney ([PERSON_NAME]…" at bounding box center [388, 276] width 604 height 19
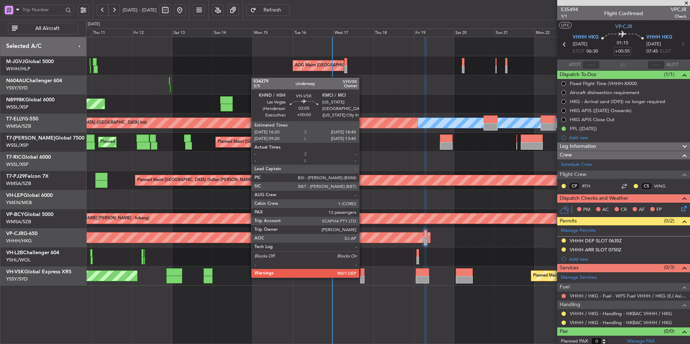
click at [362, 277] on div at bounding box center [362, 280] width 4 height 8
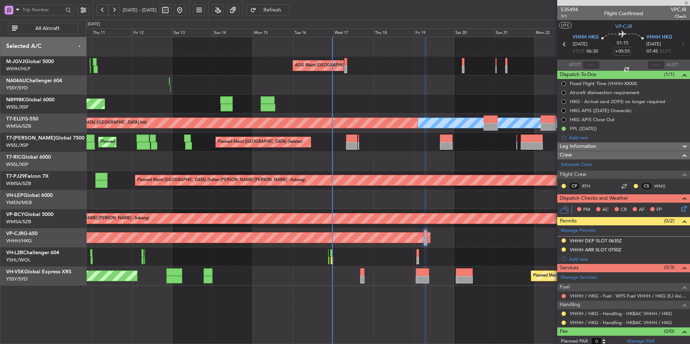
type input "12"
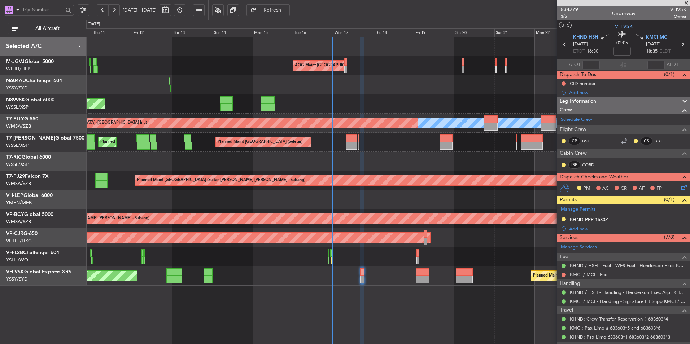
click at [299, 139] on div "Planned Maint [GEOGRAPHIC_DATA] (Seletar) Planned Maint [GEOGRAPHIC_DATA] (Sele…" at bounding box center [388, 142] width 604 height 19
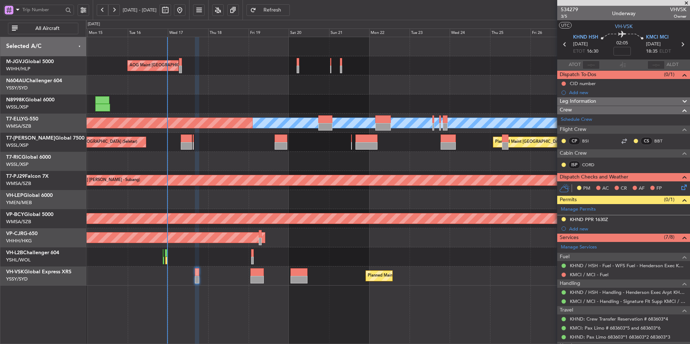
click at [414, 296] on div "AOG Maint [GEOGRAPHIC_DATA] (Halim Intl) Planned Maint [GEOGRAPHIC_DATA] (Selet…" at bounding box center [388, 190] width 604 height 307
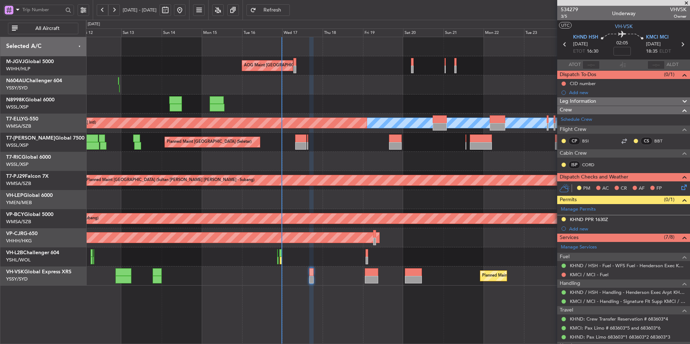
click at [341, 304] on div "AOG Maint [GEOGRAPHIC_DATA] (Halim Intl) Planned Maint [GEOGRAPHIC_DATA] (Selet…" at bounding box center [388, 190] width 604 height 307
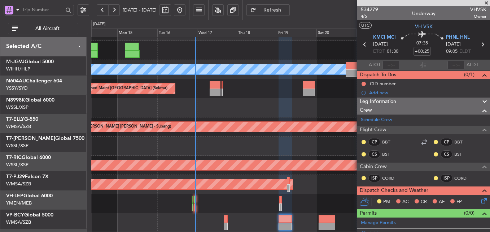
scroll to position [54, 0]
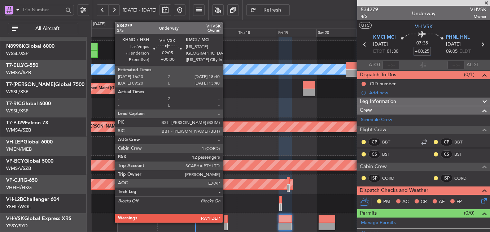
click at [226, 216] on div at bounding box center [226, 219] width 4 height 8
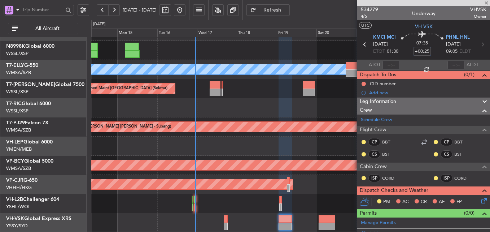
scroll to position [144, 0]
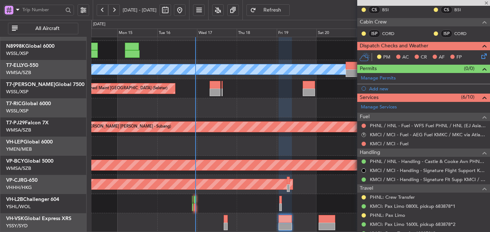
type input "12"
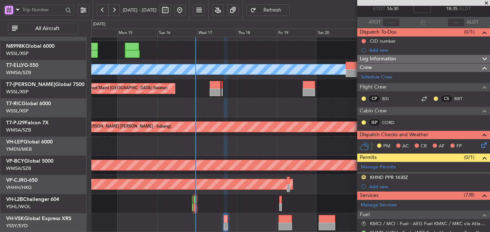
scroll to position [108, 0]
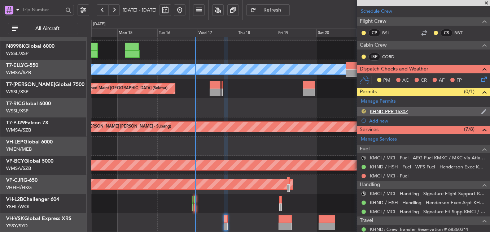
click at [364, 112] on button "R" at bounding box center [363, 111] width 4 height 4
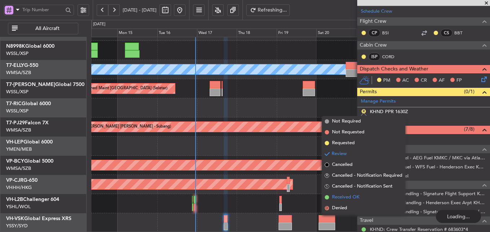
click at [353, 194] on span "Received OK" at bounding box center [345, 196] width 27 height 7
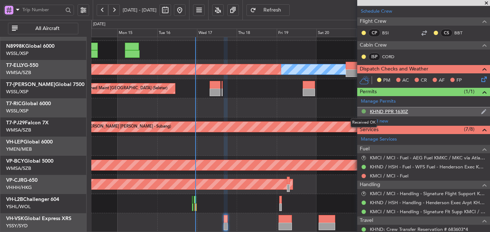
click at [362, 111] on button at bounding box center [363, 111] width 4 height 4
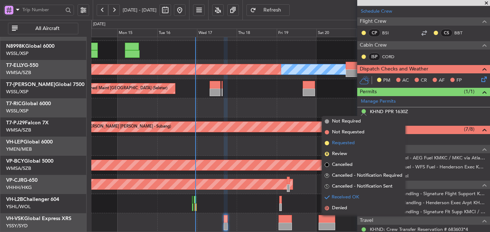
click at [344, 142] on span "Requested" at bounding box center [343, 142] width 23 height 7
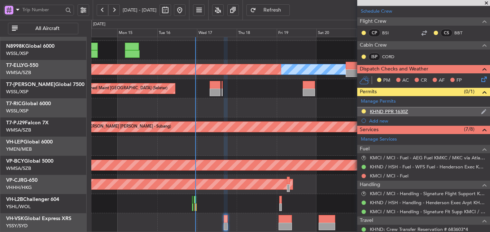
click at [396, 113] on div "KHND PPR 1630Z" at bounding box center [389, 111] width 38 height 6
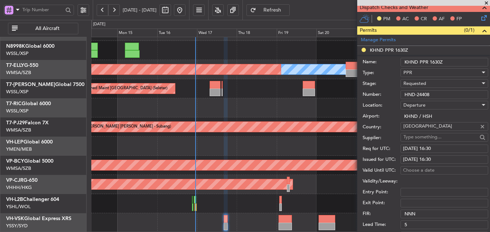
scroll to position [216, 0]
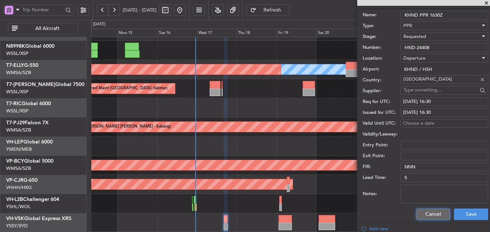
click at [421, 214] on button "Cancel" at bounding box center [433, 214] width 34 height 12
